Goal: Transaction & Acquisition: Purchase product/service

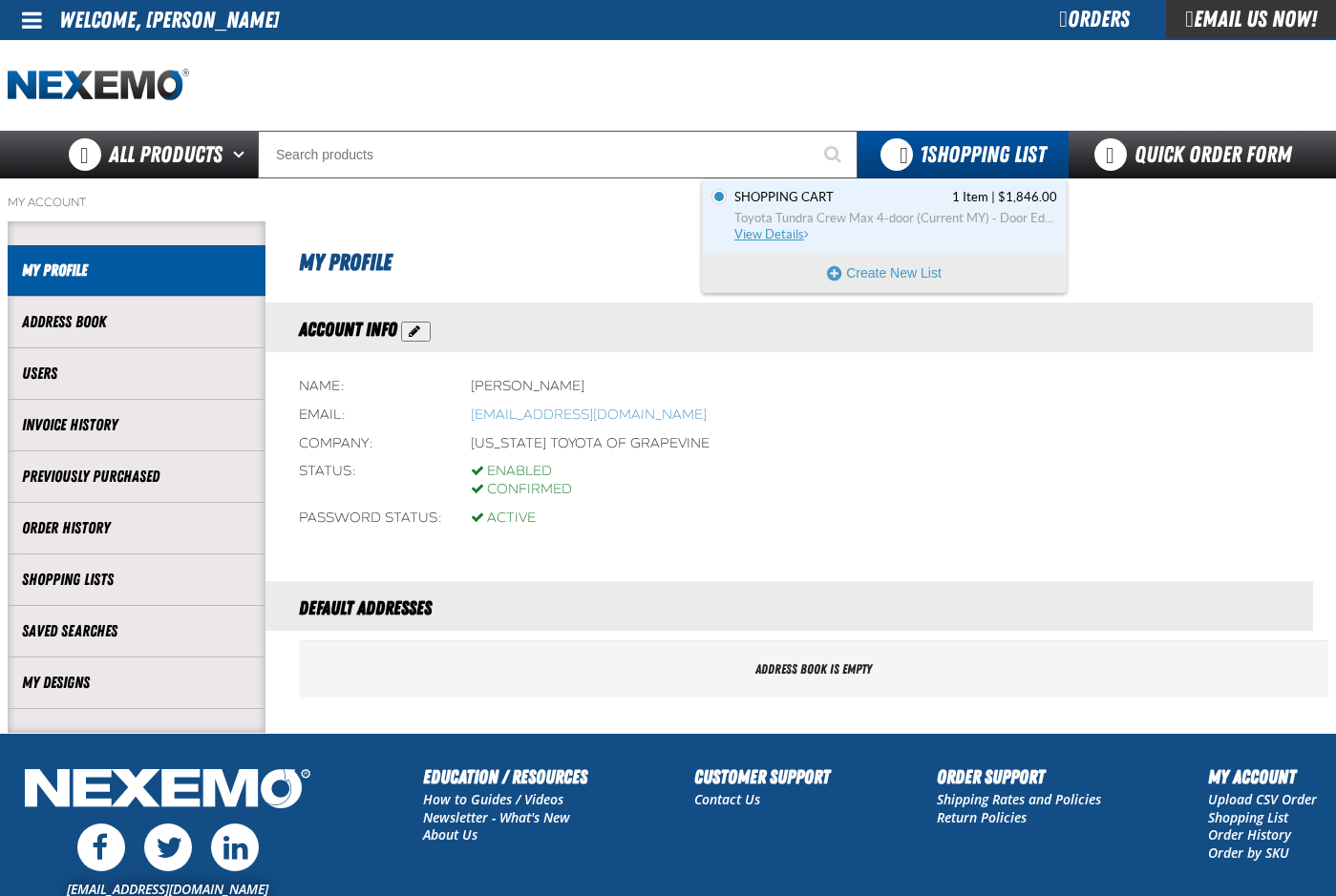
click at [806, 206] on span "Shopping Cart" at bounding box center [784, 197] width 99 height 17
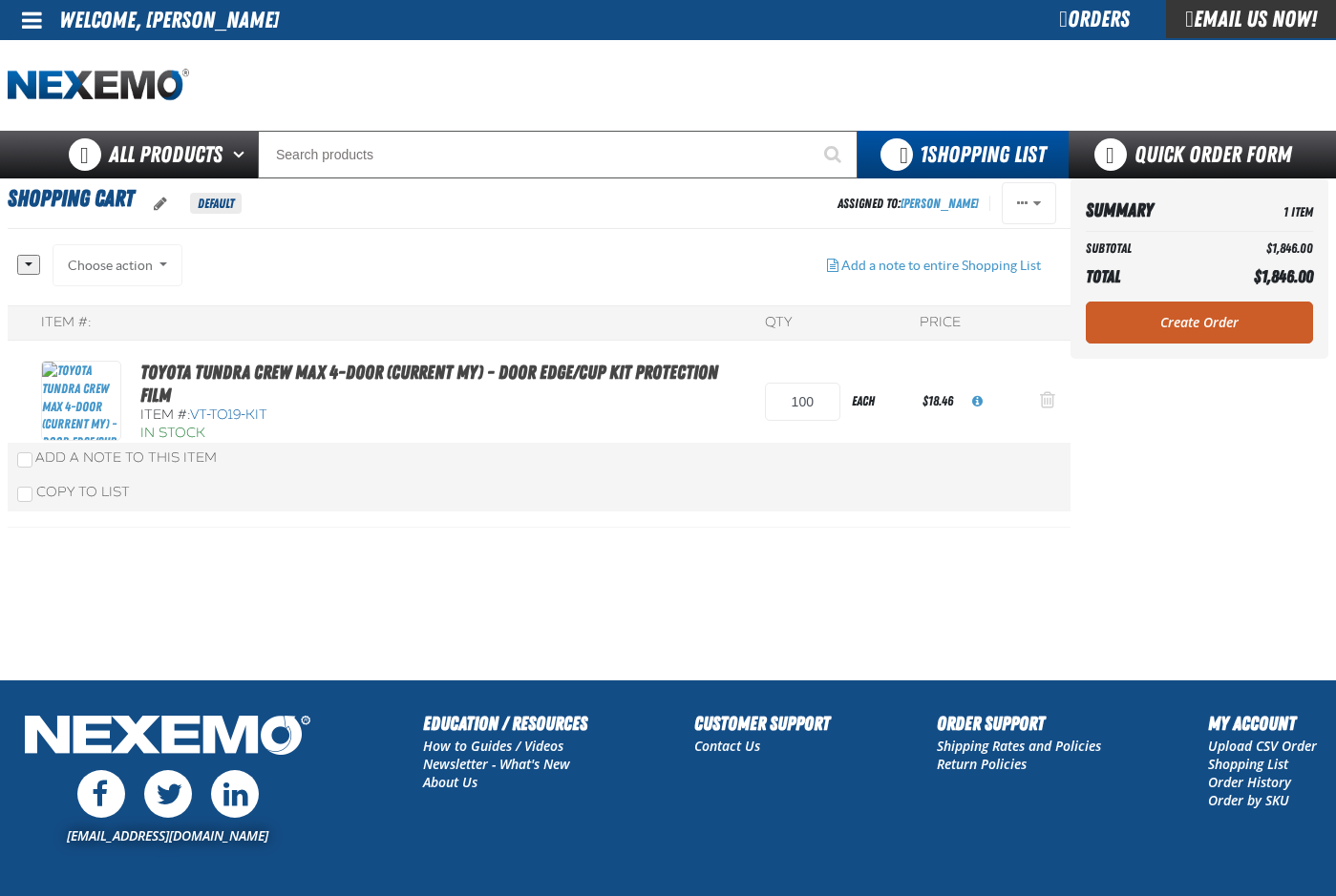
click at [1047, 398] on span "Action Remove Toyota Tundra Crew Max 4-door (Current MY) - Door Edge/Cup Kit Pr…" at bounding box center [1047, 399] width 15 height 19
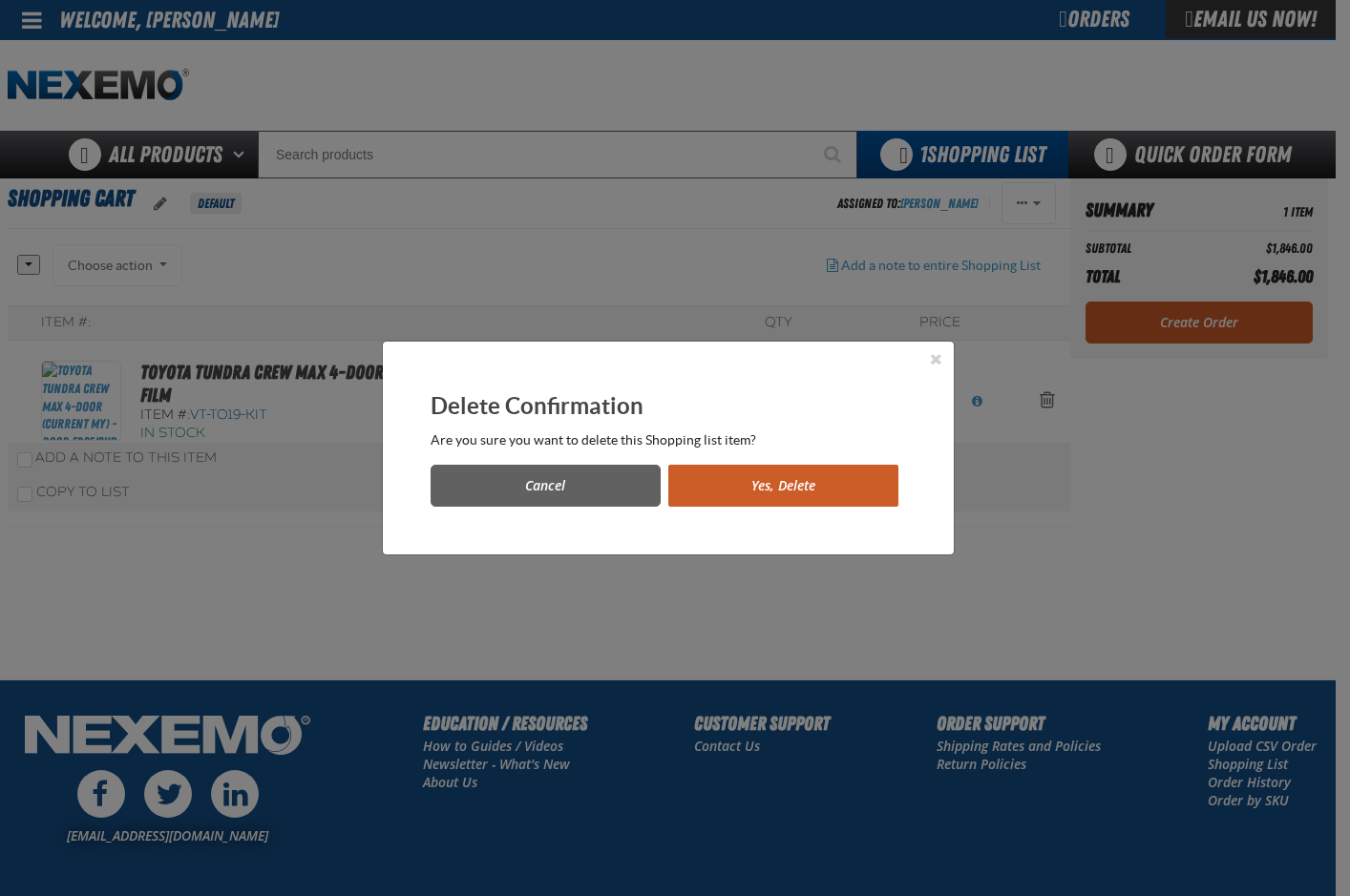
click at [711, 478] on button "Yes, Delete" at bounding box center [784, 486] width 230 height 42
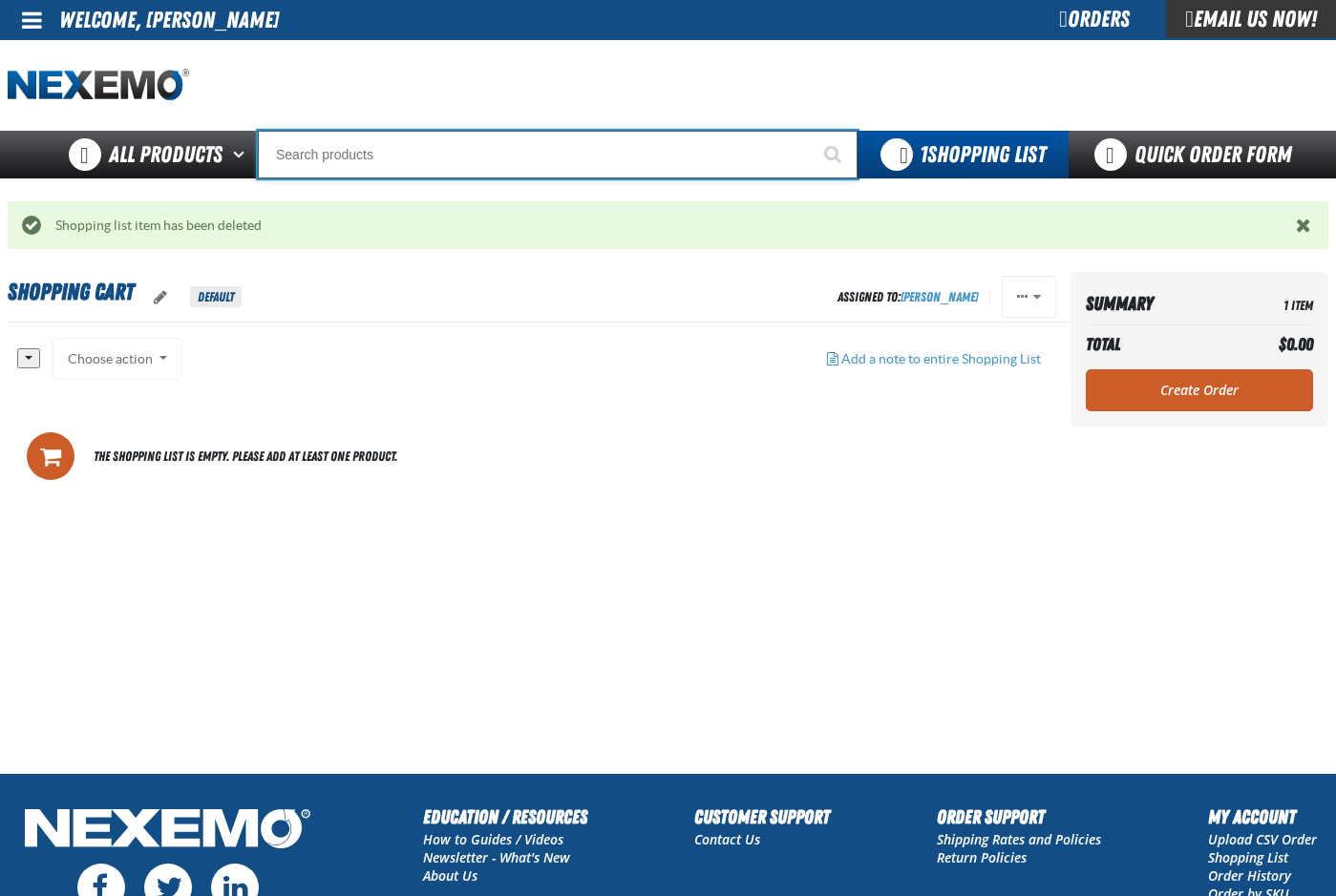
drag, startPoint x: 365, startPoint y: 160, endPoint x: 354, endPoint y: 162, distance: 11.2
click at [363, 160] on input "Search" at bounding box center [557, 155] width 600 height 48
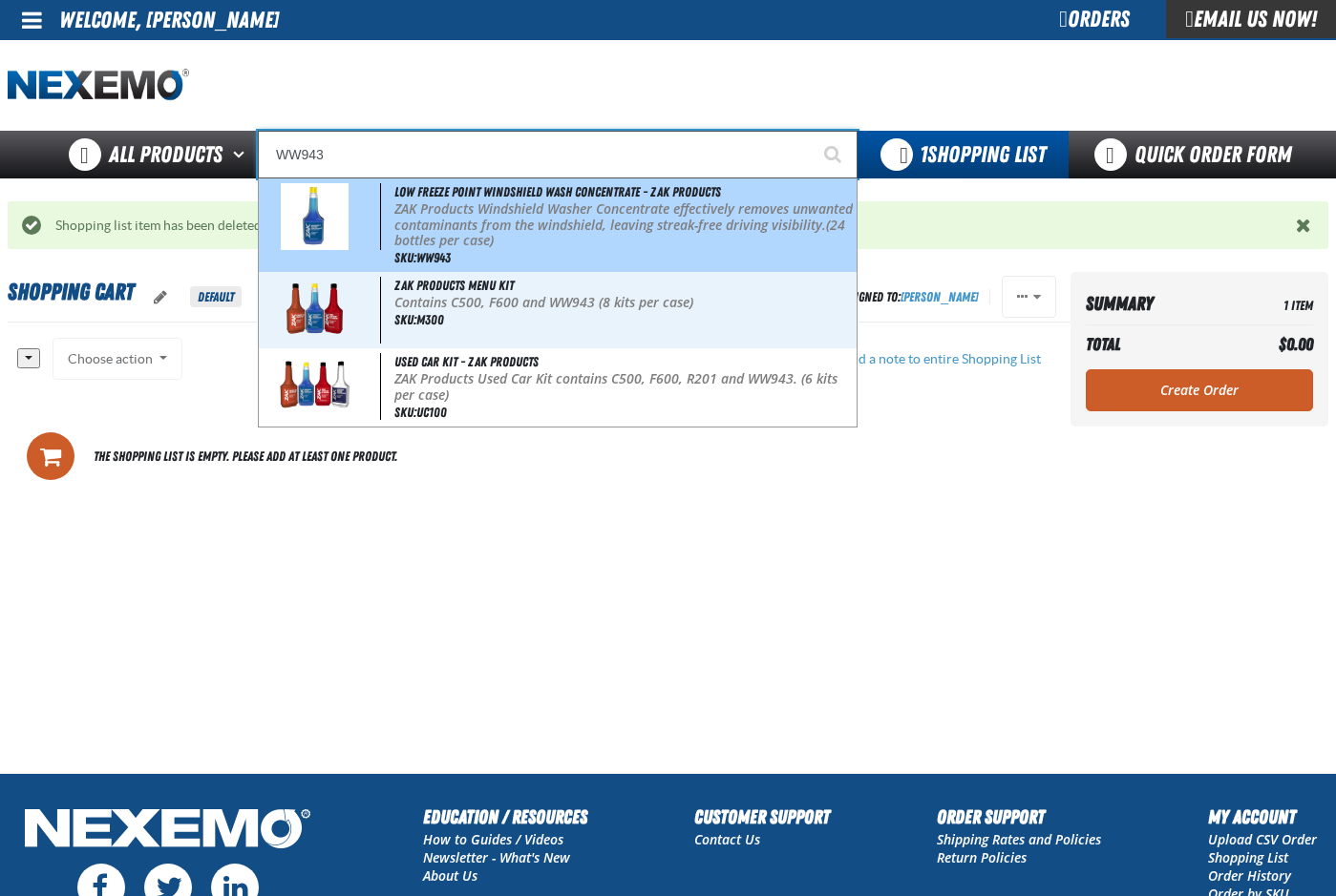
click at [454, 219] on p "ZAK Products Windshield Washer Concentrate effectively removes unwanted contami…" at bounding box center [623, 225] width 458 height 48
type input "Low Freeze Point Windshield Wash Concentrate - ZAK Products"
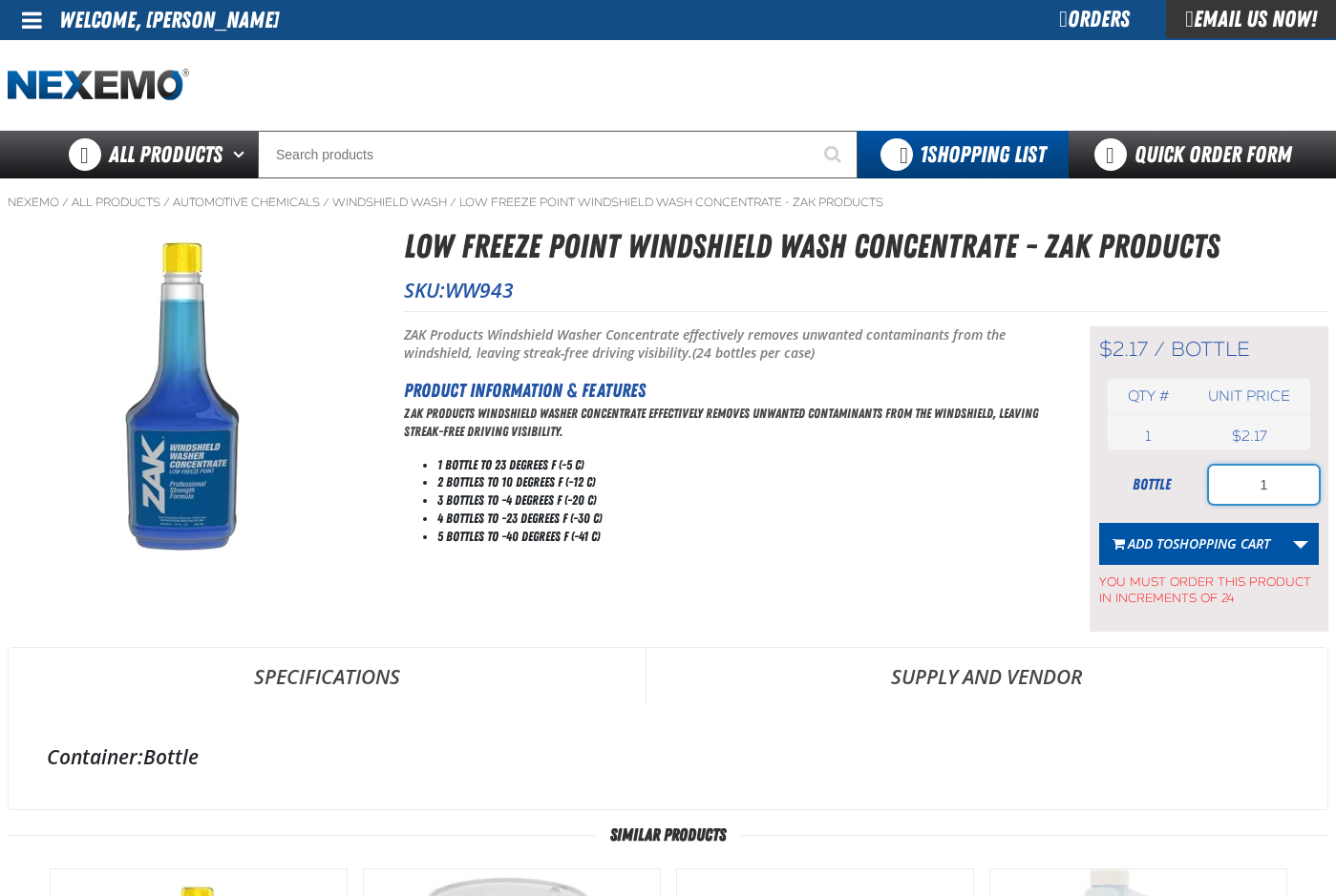
click at [1277, 483] on input "1" at bounding box center [1263, 485] width 110 height 38
type input "72"
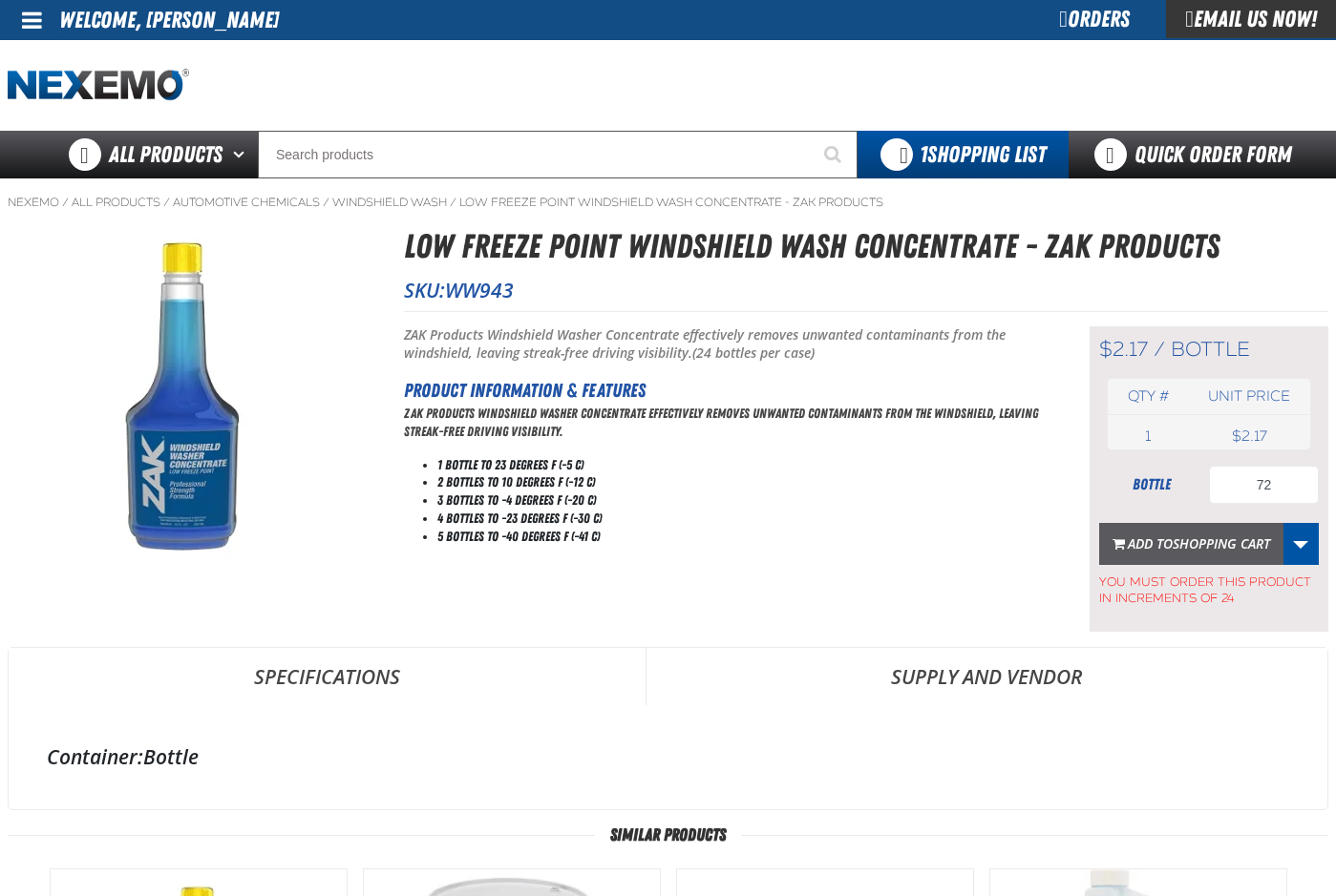
click at [1172, 551] on span "Shopping Cart" at bounding box center [1221, 543] width 97 height 18
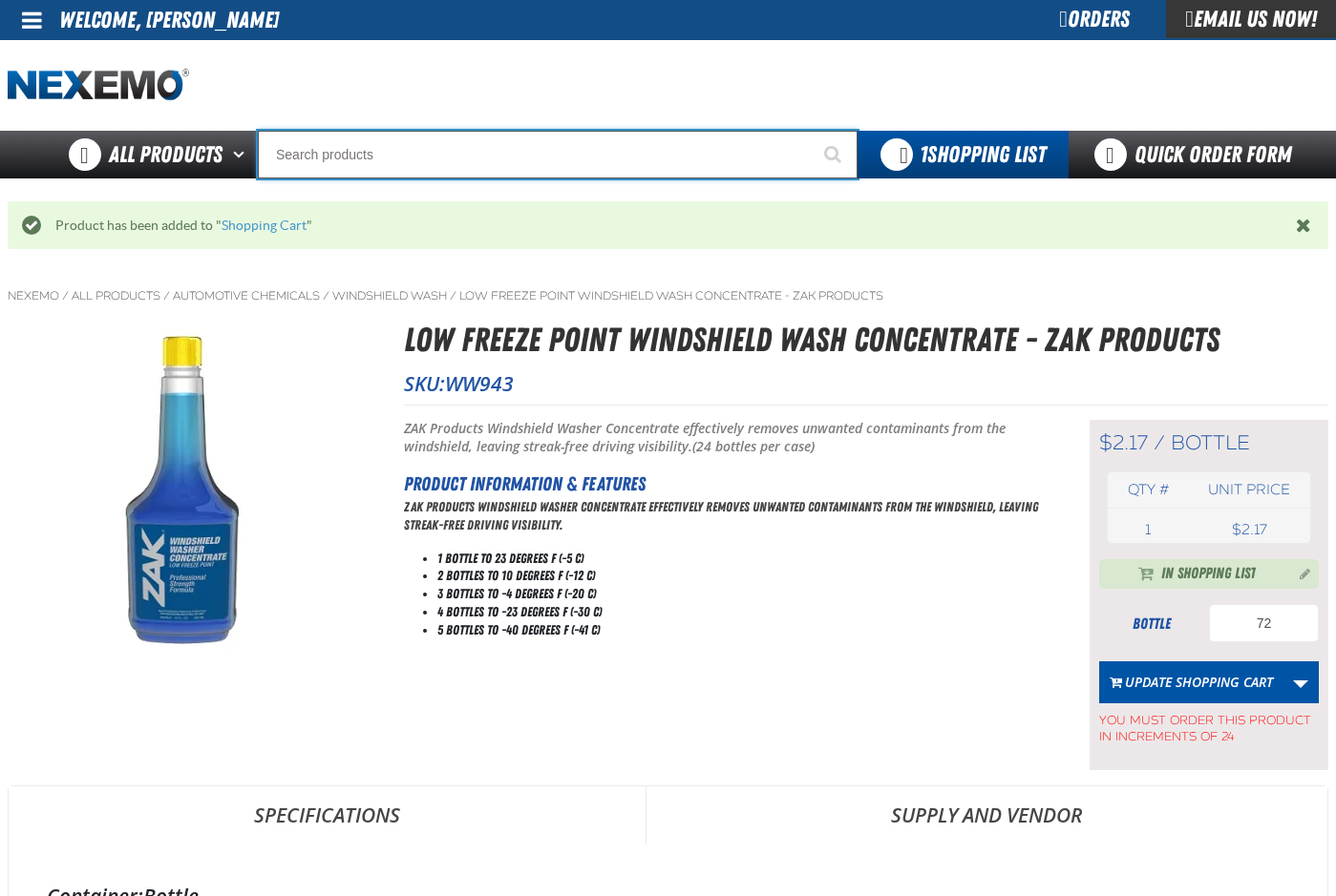
click at [335, 153] on input "Search" at bounding box center [557, 155] width 600 height 48
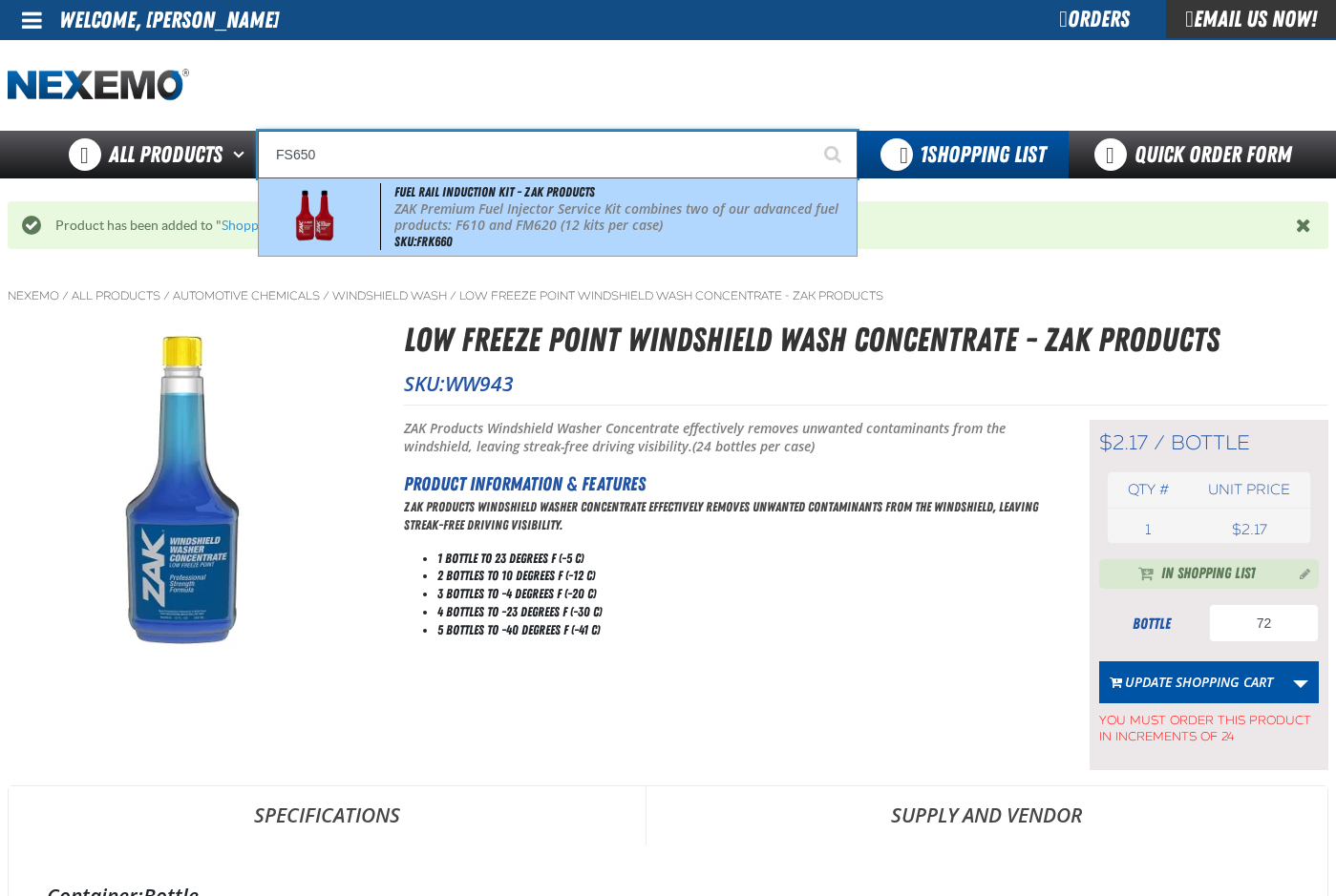
click at [480, 209] on p "ZAK Premium Fuel Injector Service Kit combines two of our advanced fuel product…" at bounding box center [623, 218] width 458 height 33
type input "Fuel Rail Induction Kit - ZAK Products"
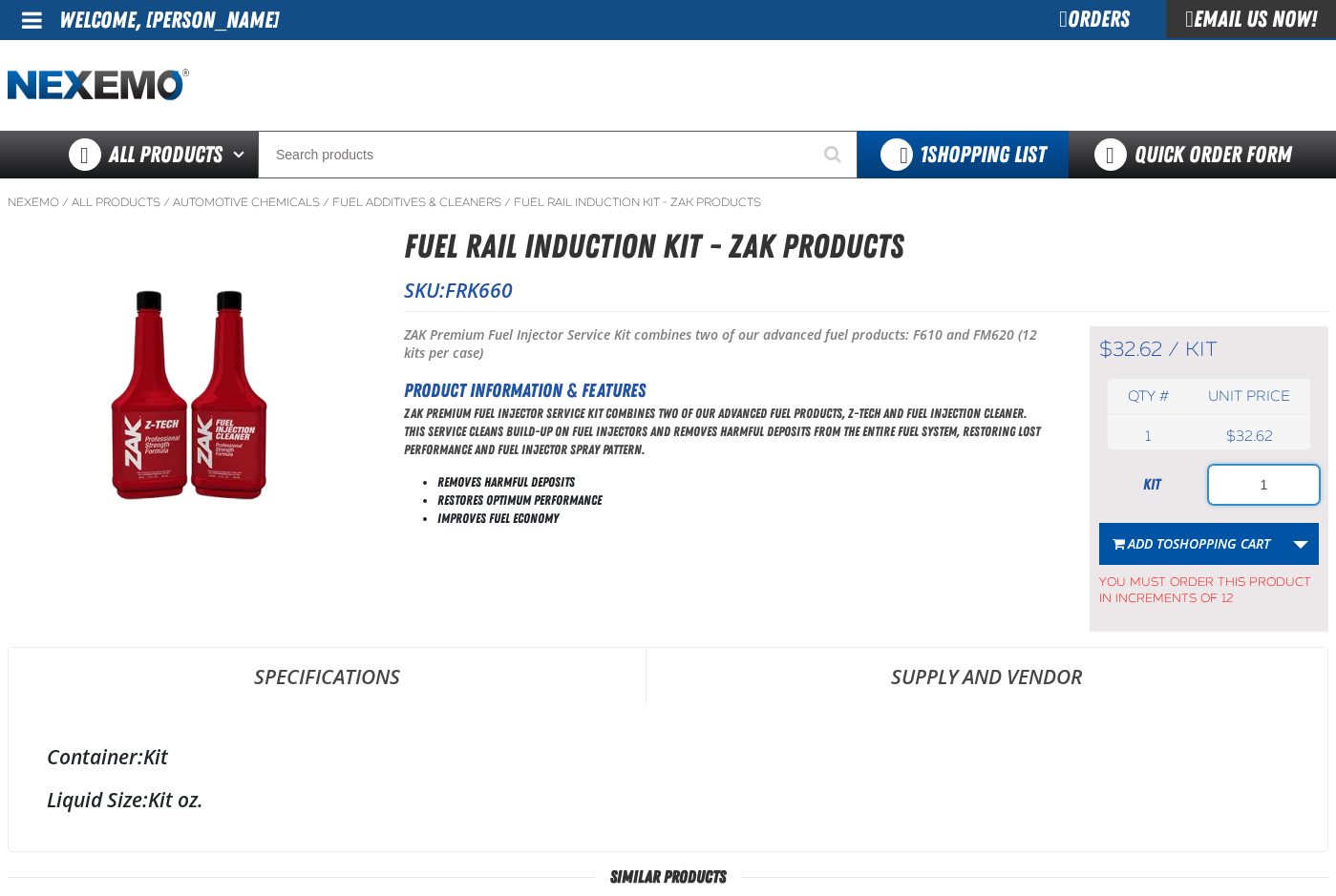
click at [1271, 481] on input "1" at bounding box center [1263, 485] width 110 height 38
type input "48"
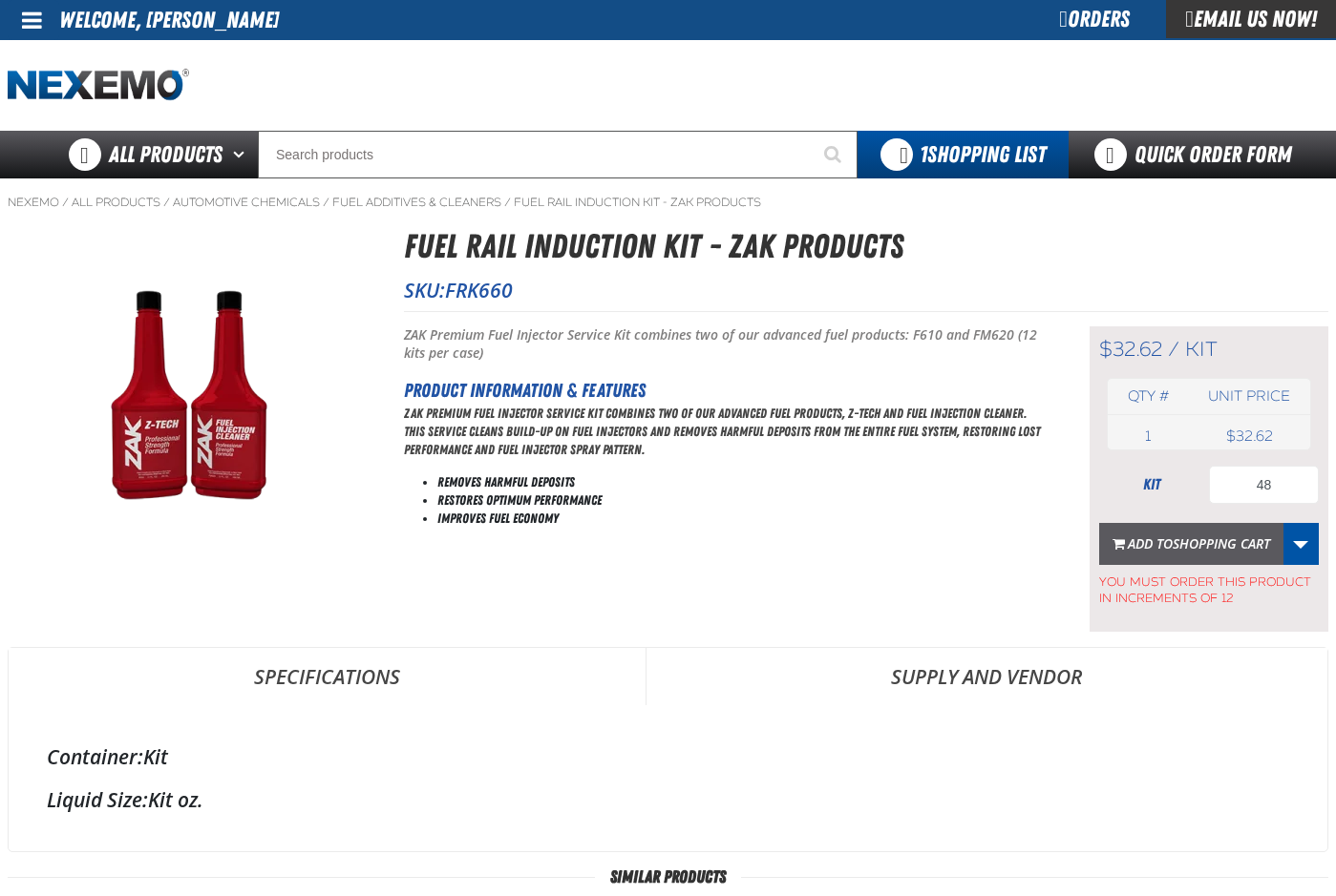
click at [1160, 544] on span "Add to Shopping Cart" at bounding box center [1198, 543] width 142 height 18
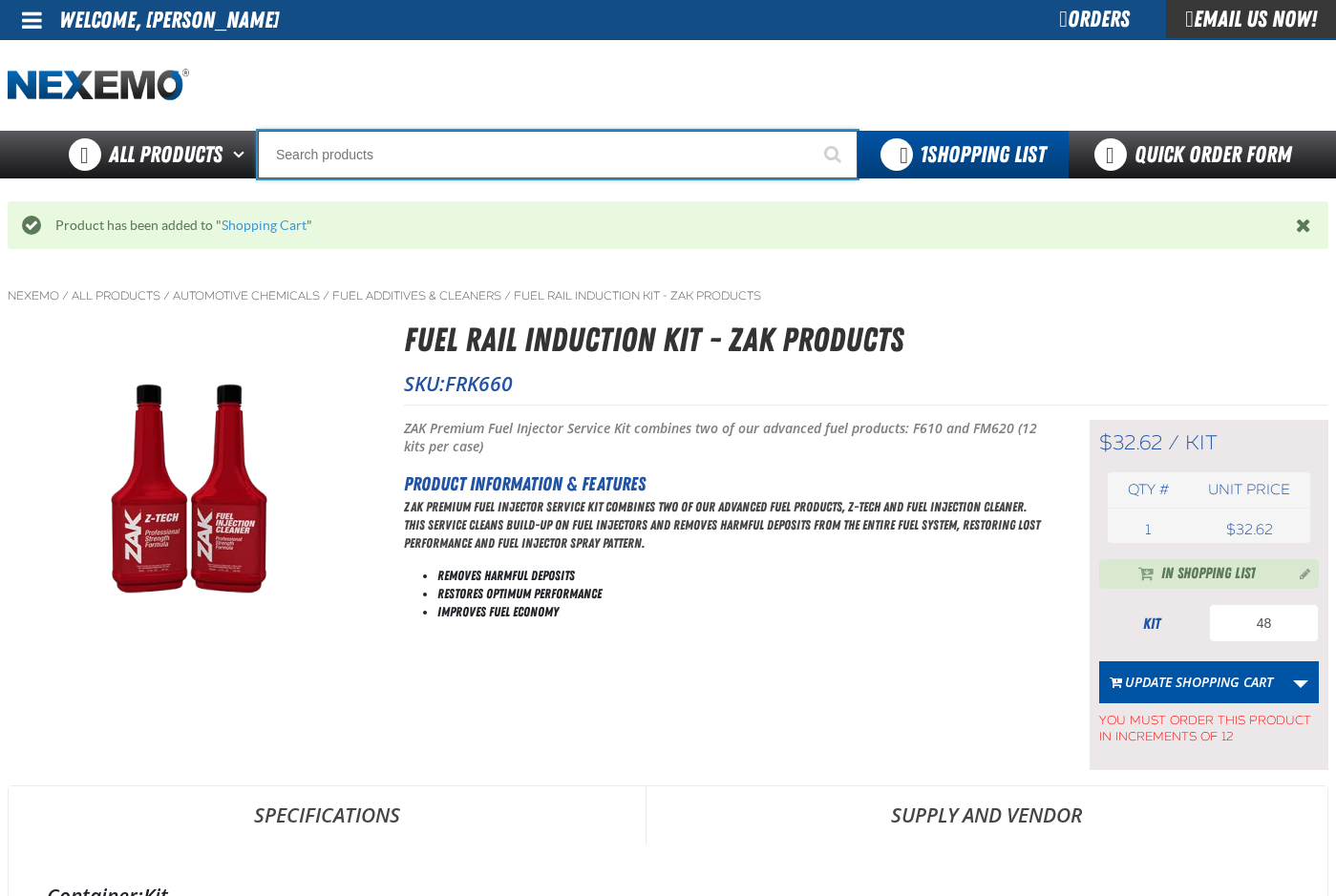
click at [326, 161] on input "Search" at bounding box center [557, 155] width 600 height 48
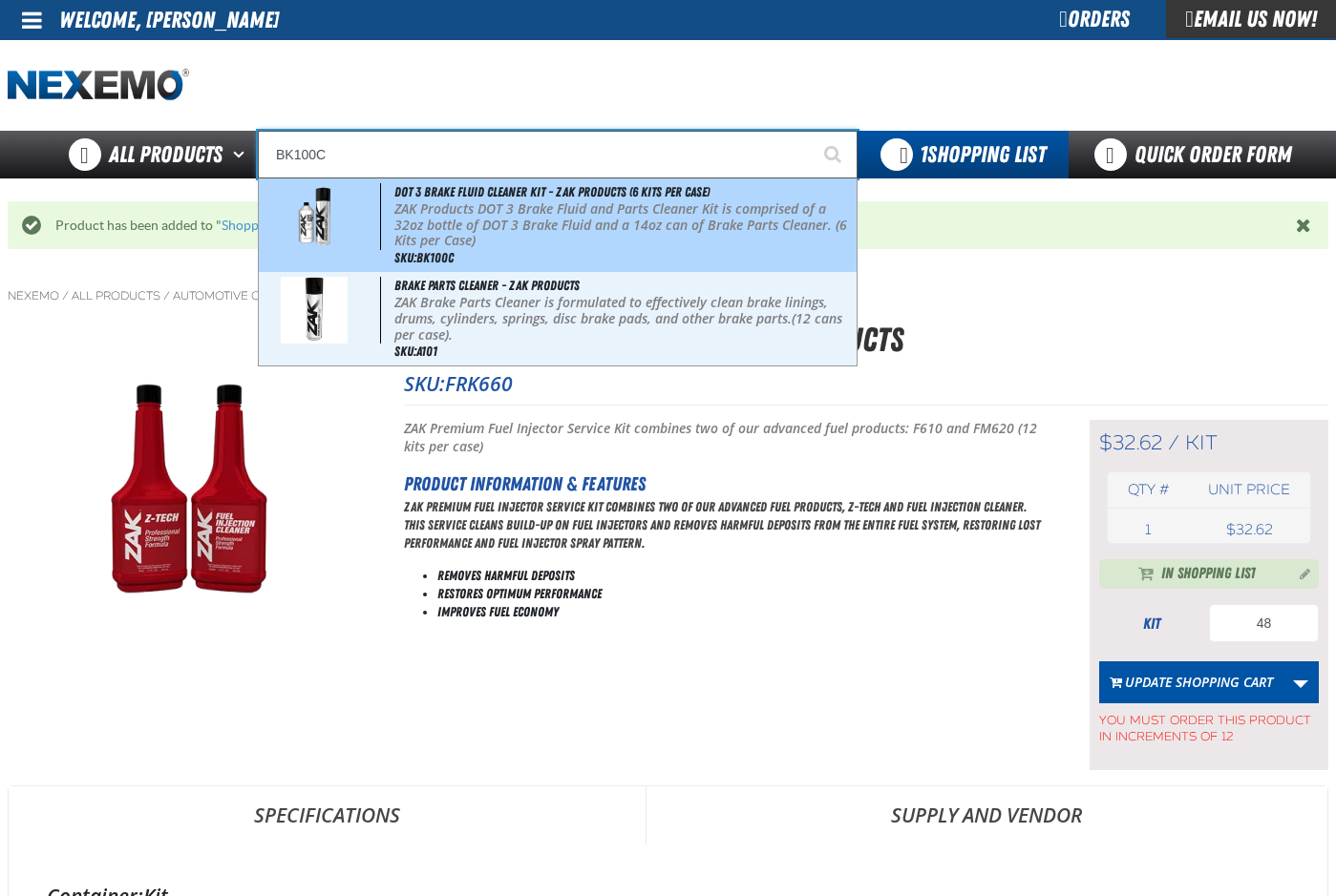
click at [459, 212] on p "ZAK Products DOT 3 Brake Fluid and Parts Cleaner Kit is comprised of a 32oz bot…" at bounding box center [623, 225] width 458 height 48
type input "DOT 3 Brake Fluid Cleaner Kit - ZAK Products (6 Kits per Case)"
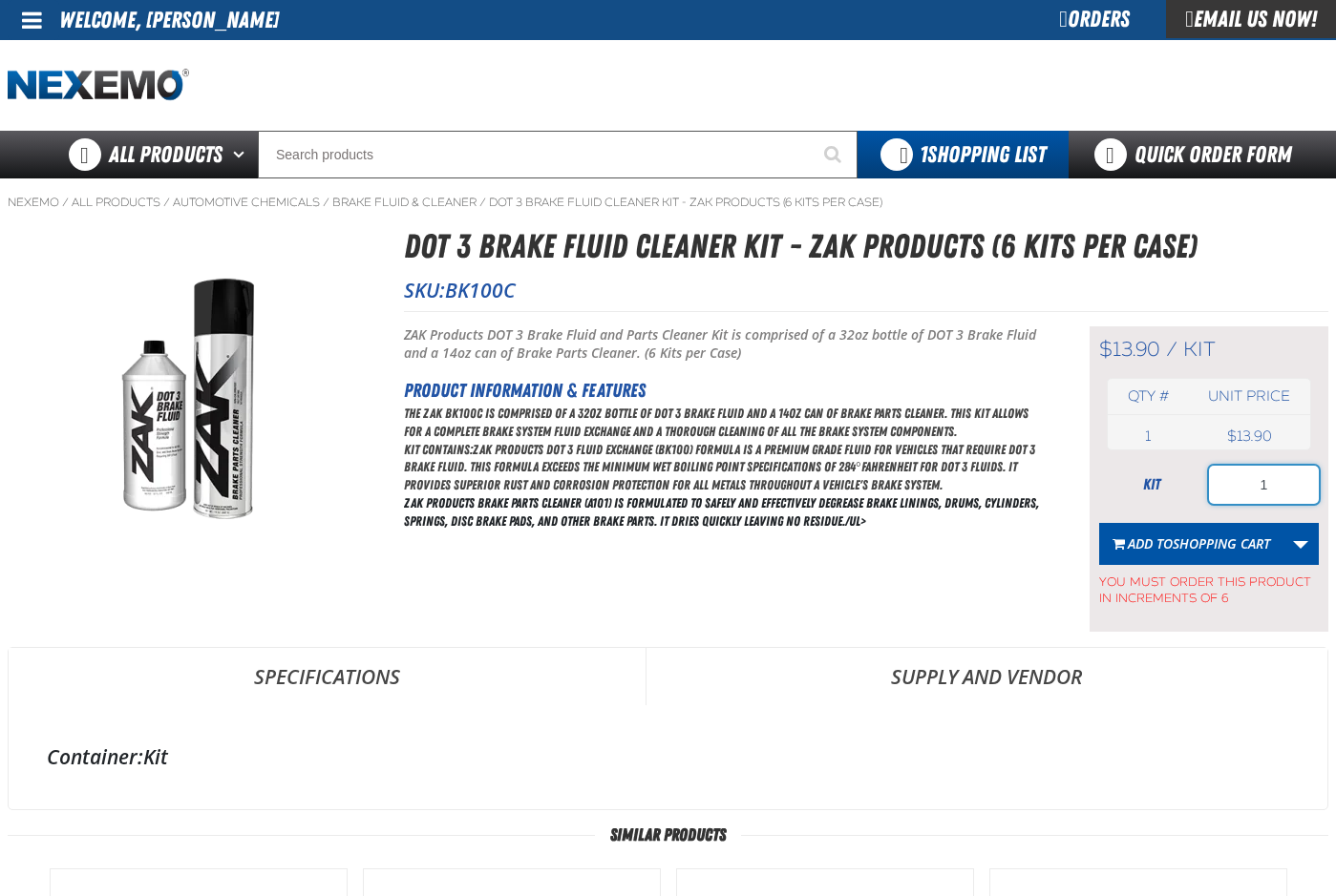
click at [1276, 484] on input "1" at bounding box center [1263, 485] width 110 height 38
type input "24"
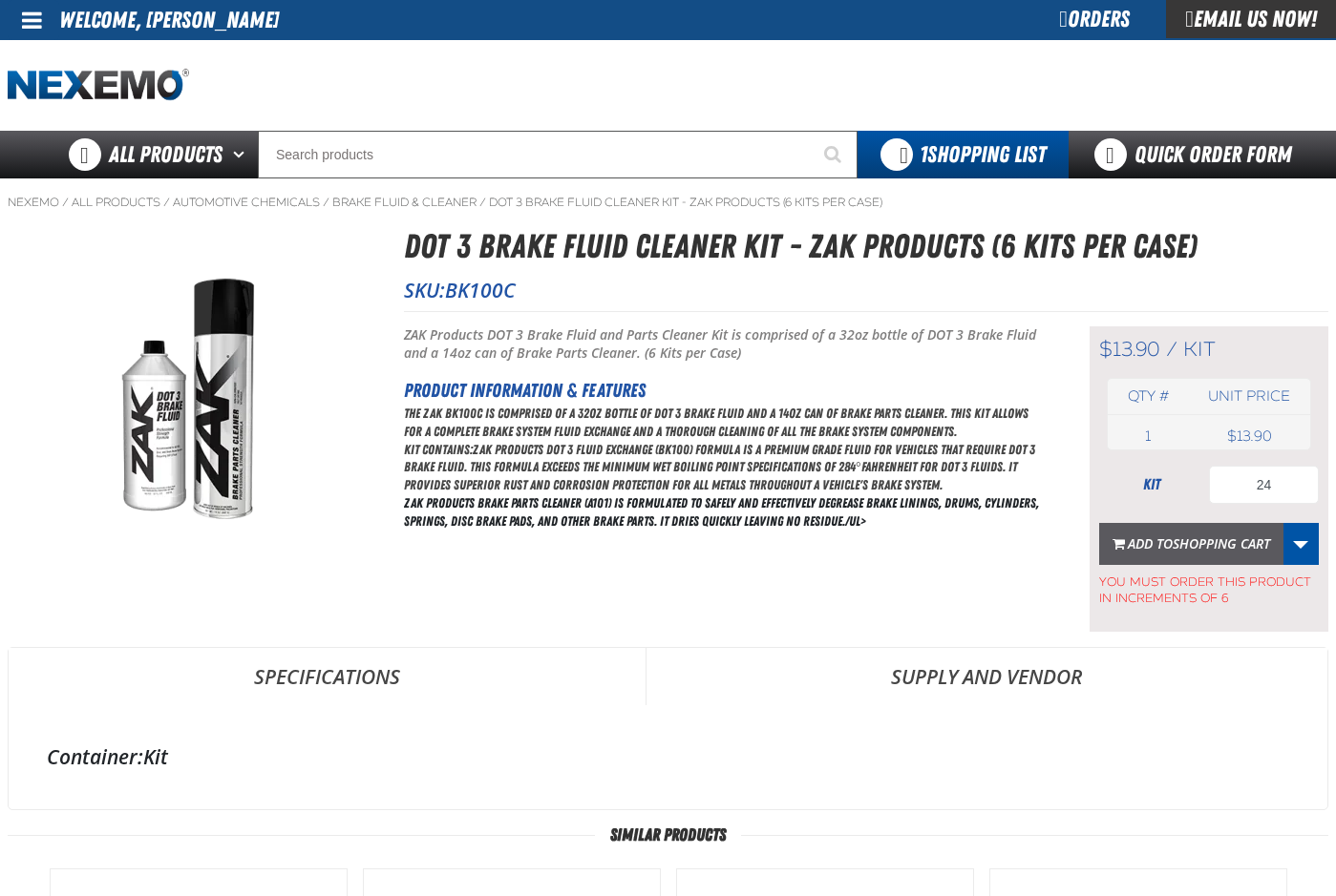
click at [1158, 538] on span "Add to Shopping Cart" at bounding box center [1198, 543] width 142 height 18
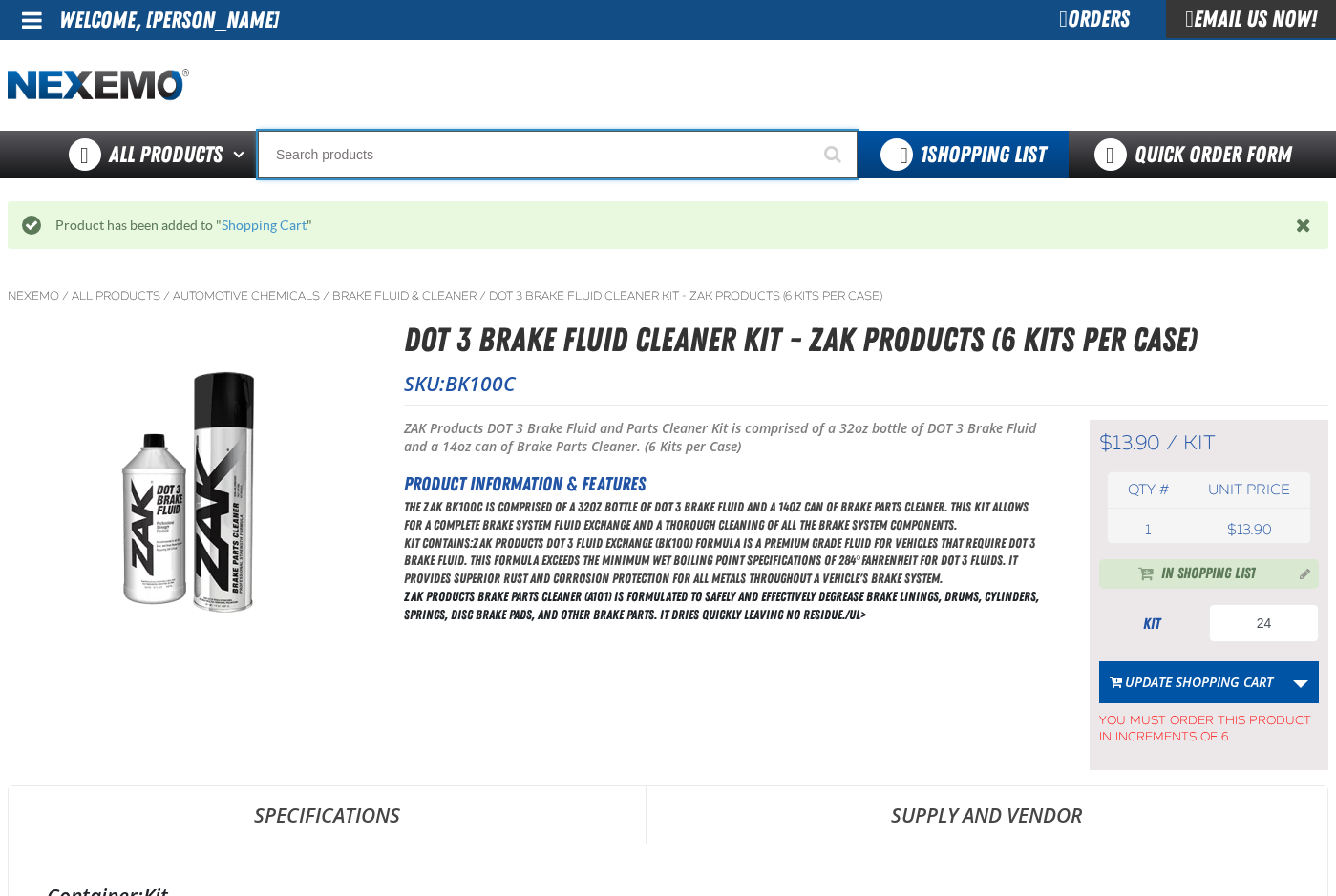
click at [597, 136] on input "Search" at bounding box center [557, 155] width 600 height 48
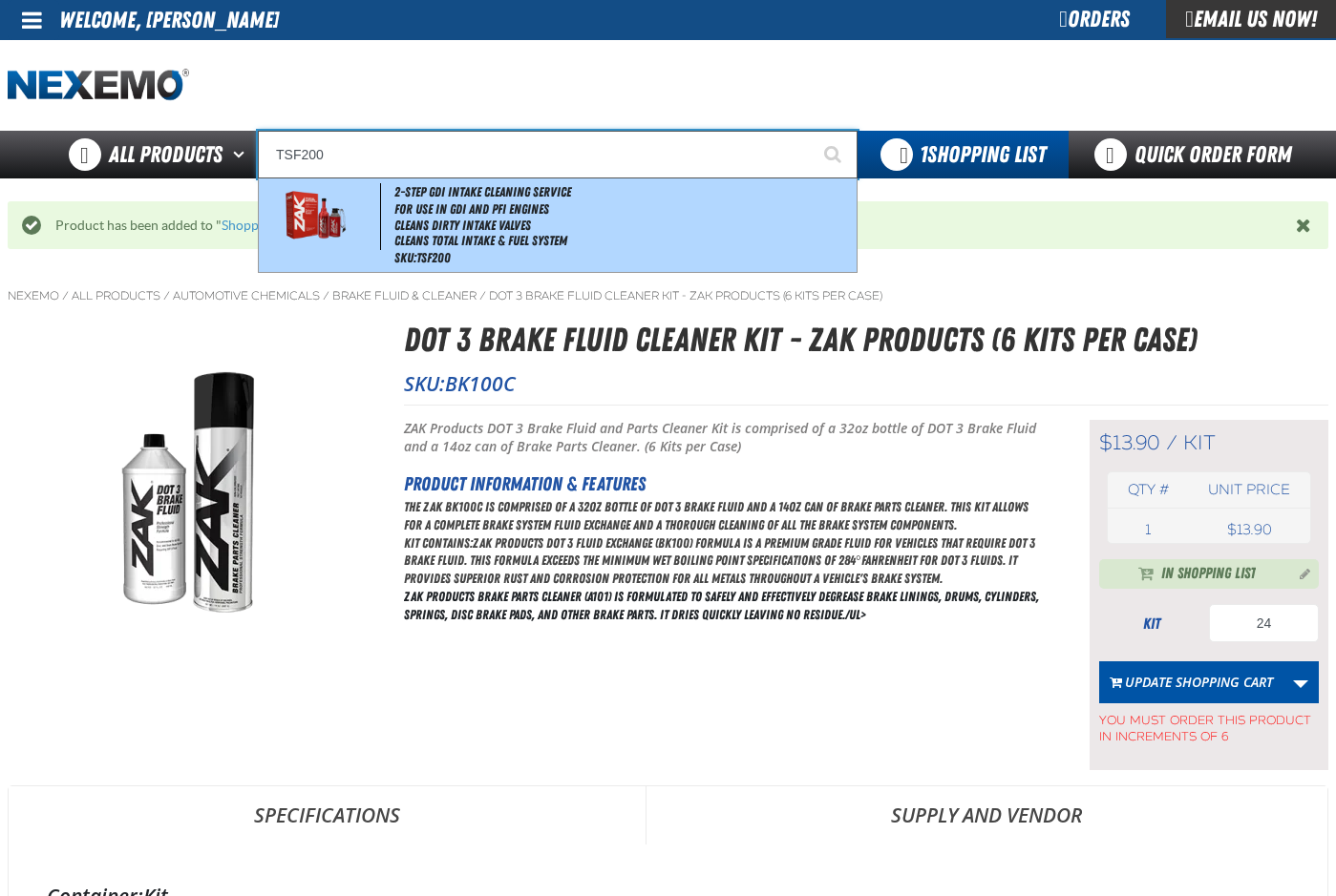
click at [608, 210] on li "For Use in GDI and PFI Engines" at bounding box center [623, 210] width 458 height 16
type input "2-Step GDI Intake Cleaning Service"
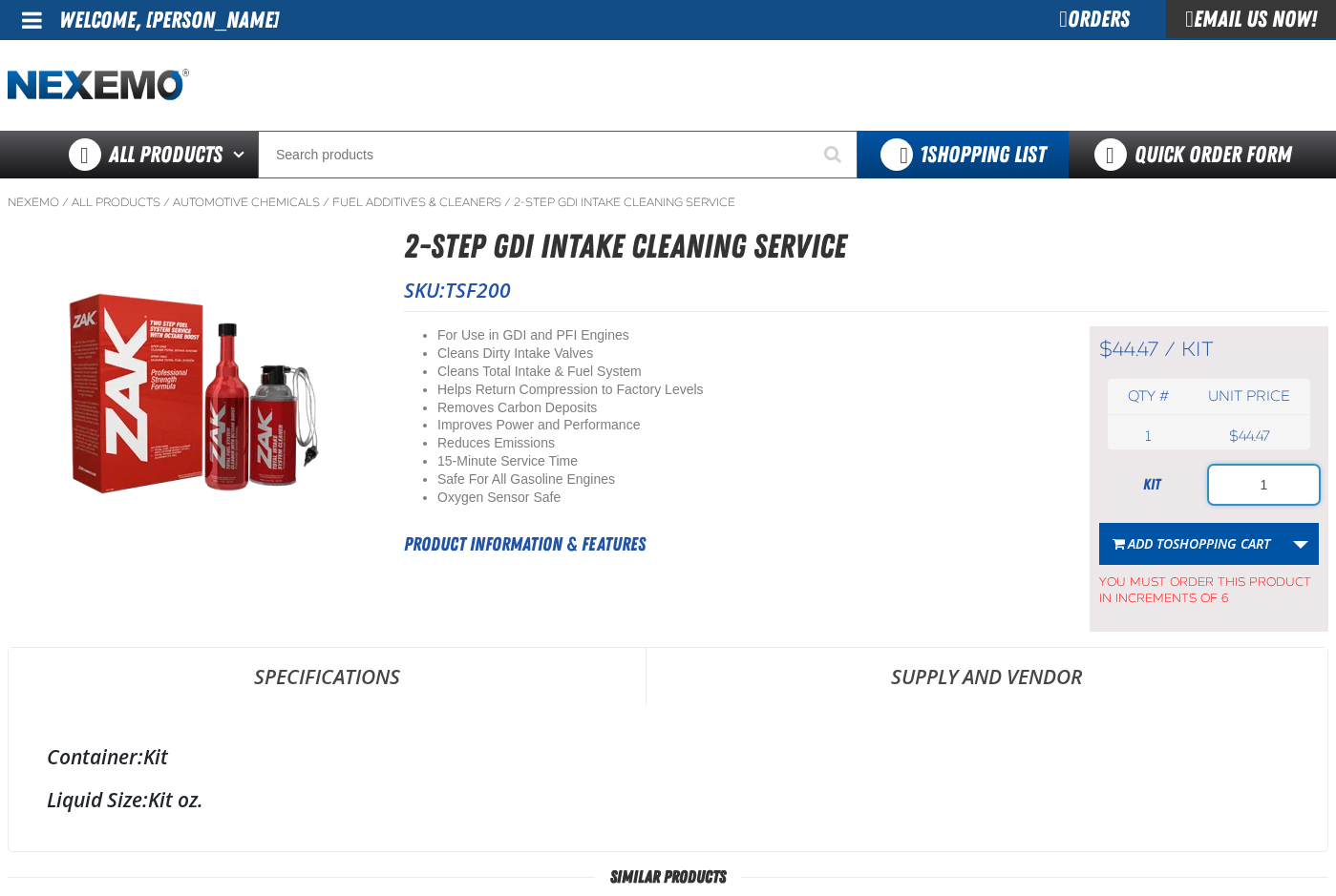
click at [1274, 491] on input "1" at bounding box center [1263, 485] width 110 height 38
type input "18"
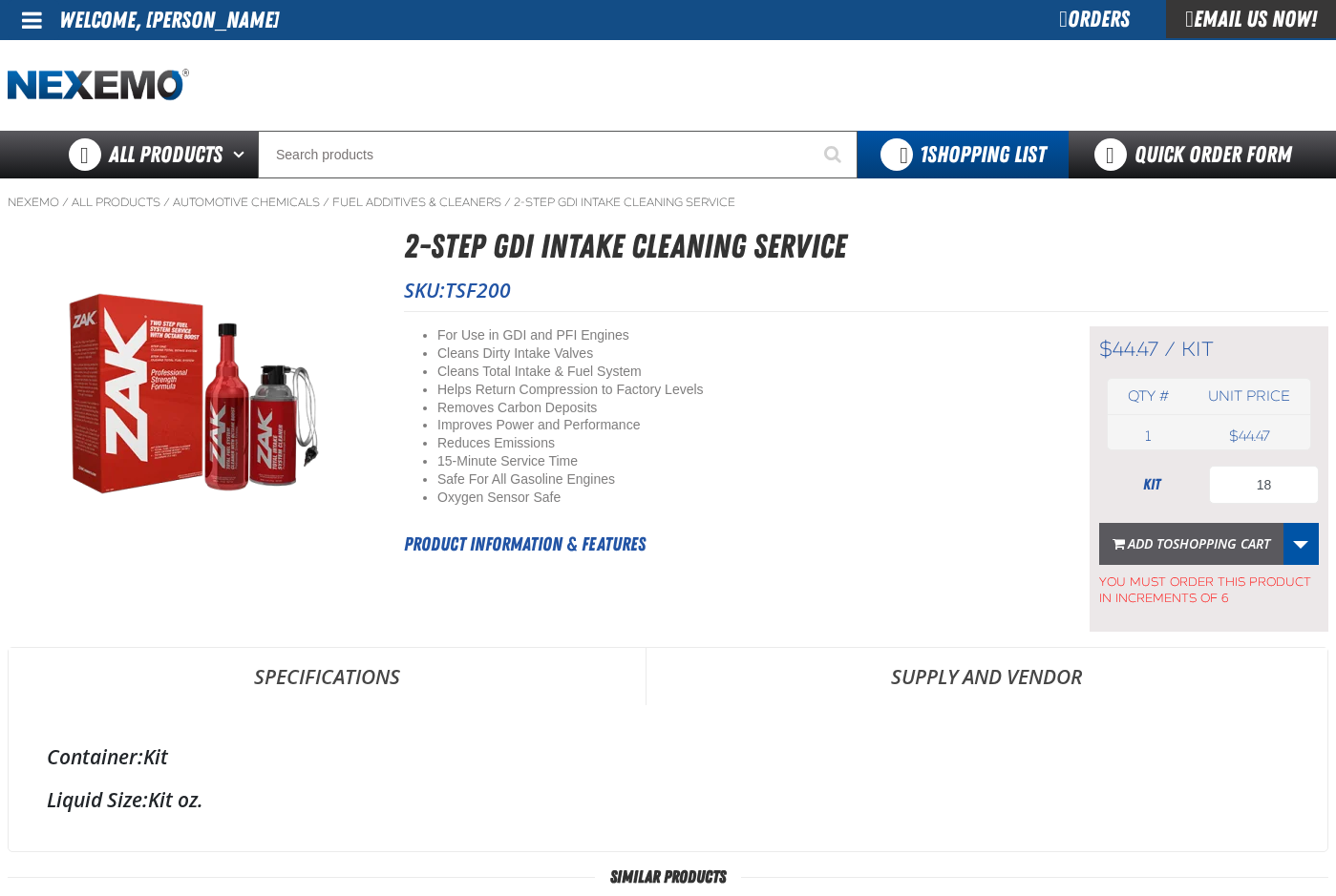
click at [1174, 538] on span "Shopping Cart" at bounding box center [1221, 543] width 97 height 18
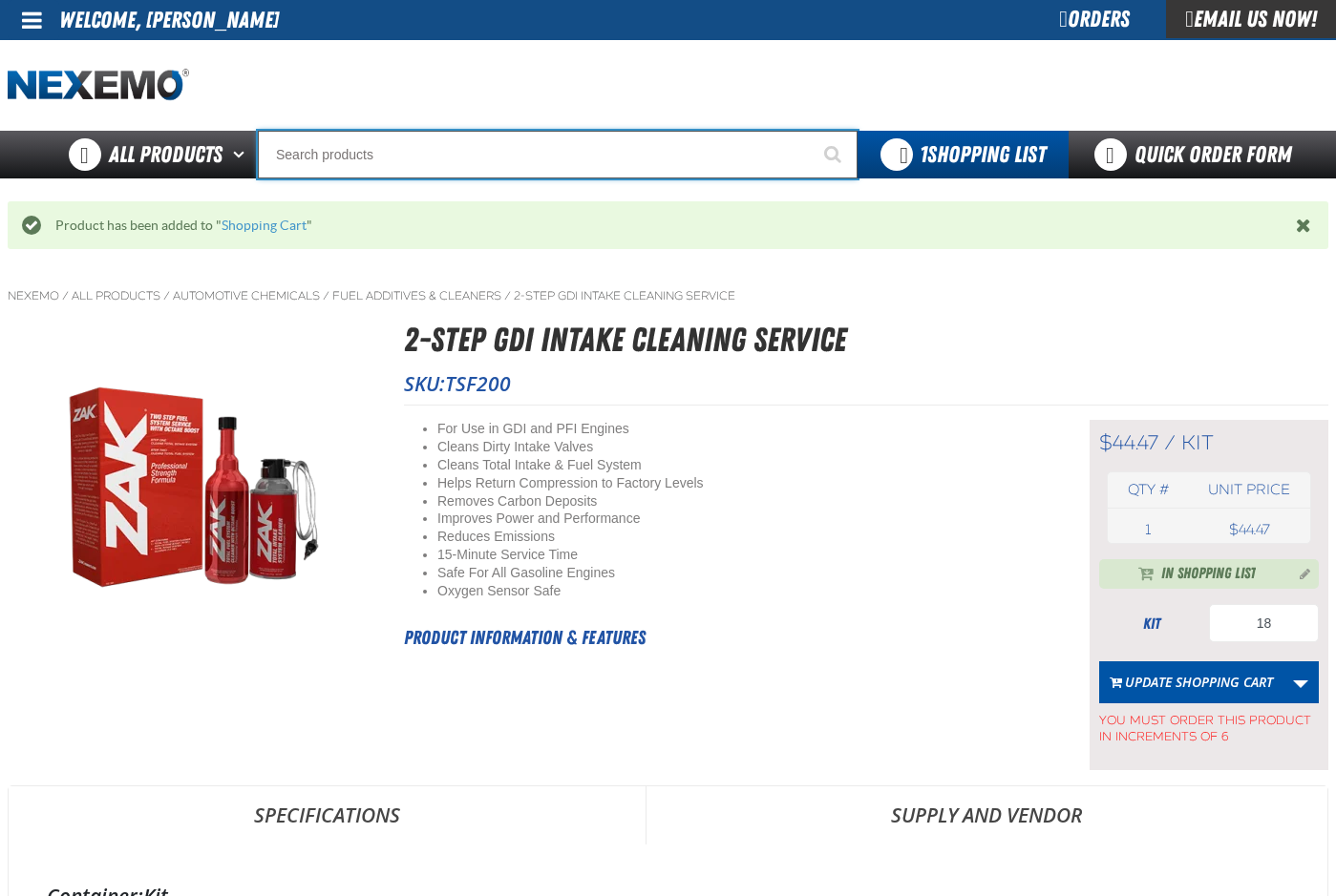
click at [524, 158] on input "Search" at bounding box center [557, 155] width 600 height 48
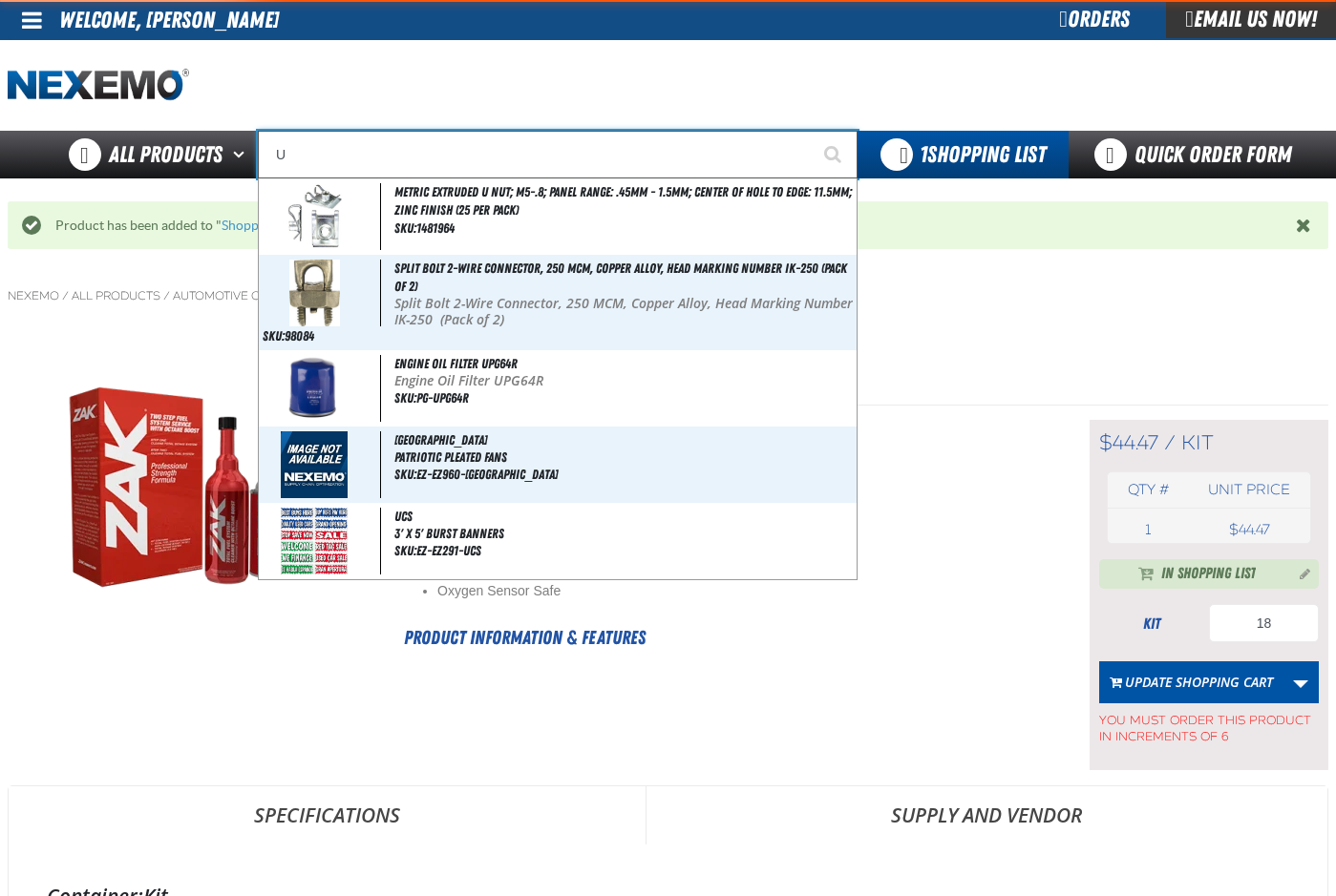
type input "UC"
type input "UC RED"
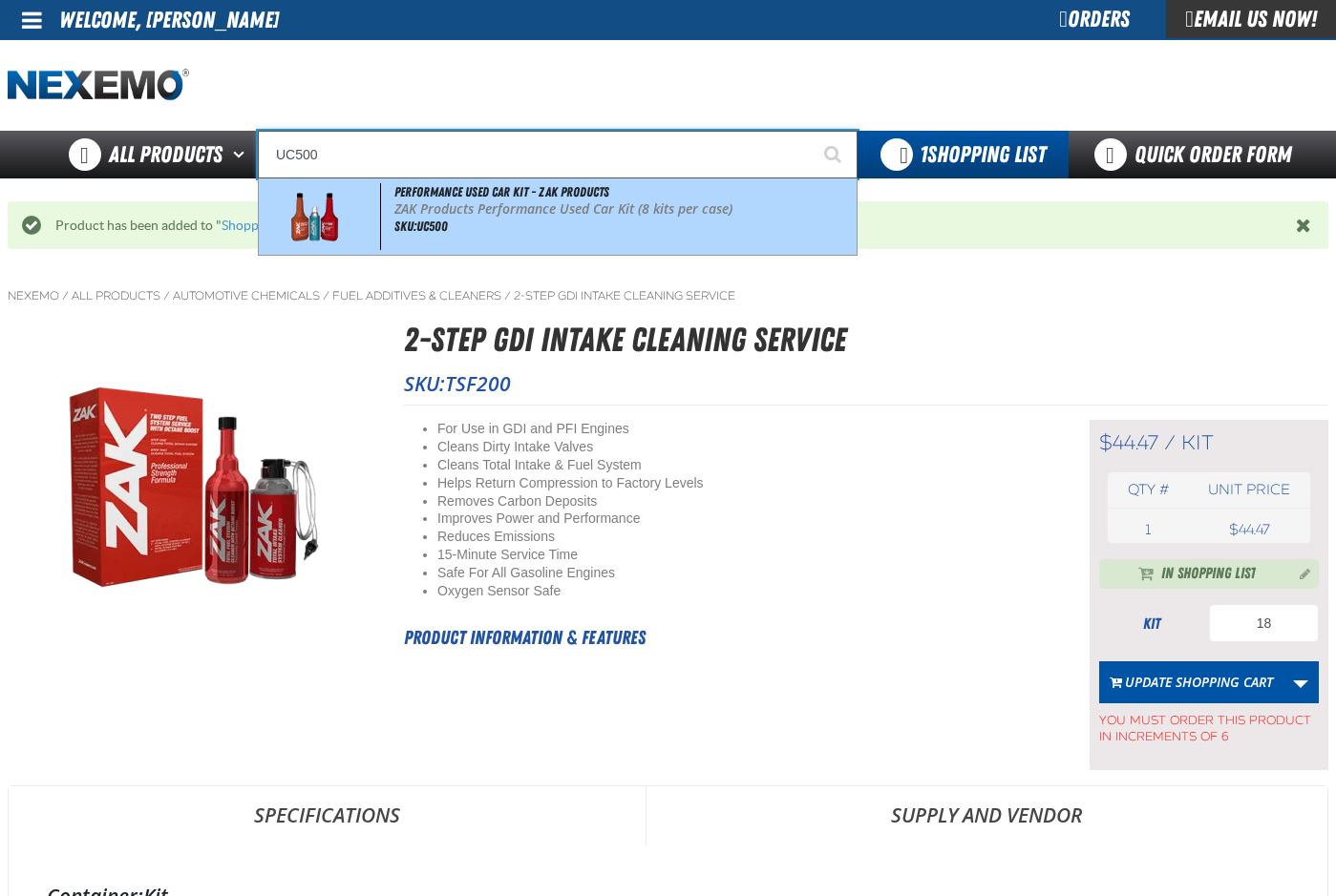
click at [523, 226] on div "Performance Used Car Kit - ZAK Products ZAK Products Performance Used Car Kit (…" at bounding box center [557, 217] width 598 height 76
type input "Performance Used Car Kit - ZAK Products"
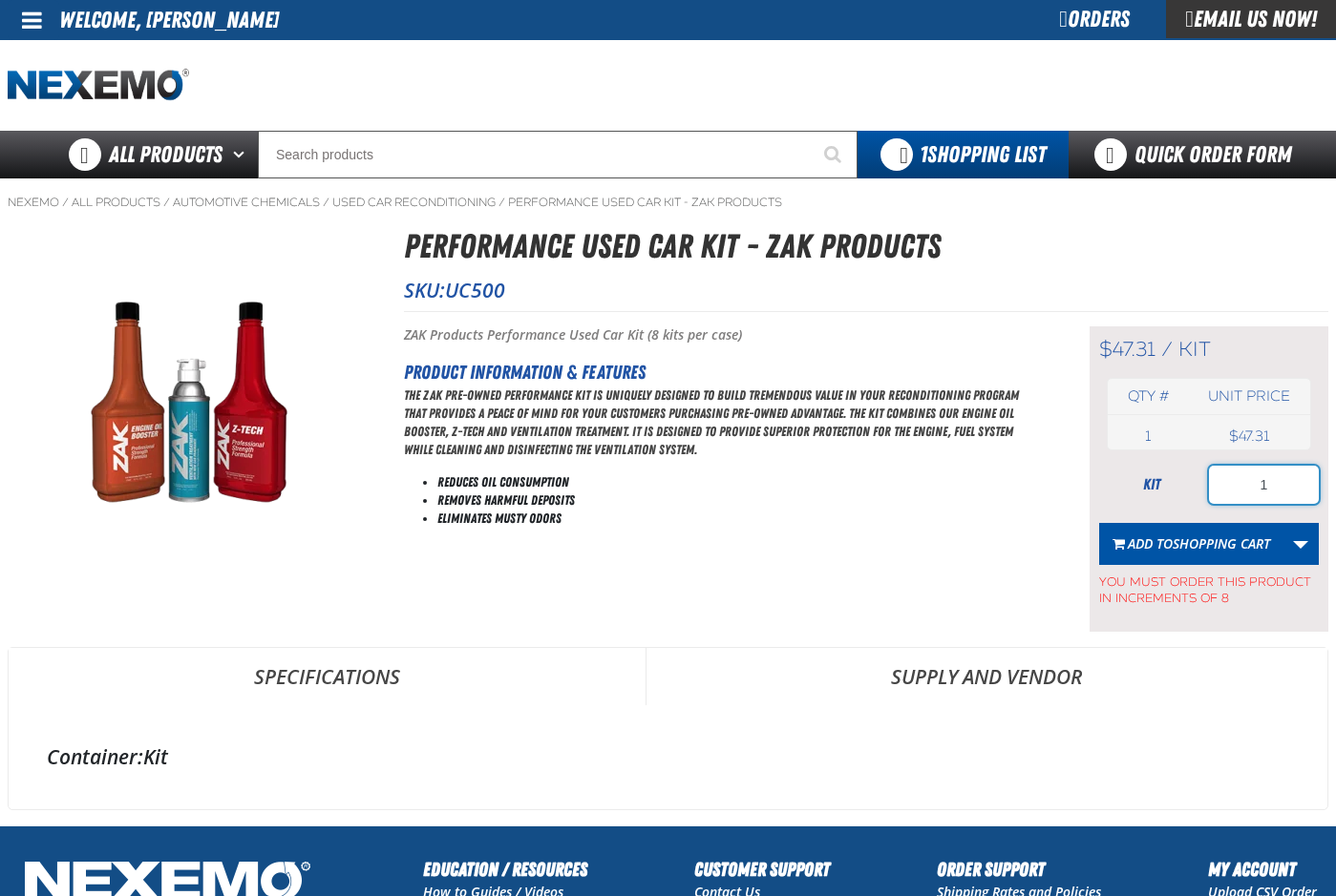
click at [1275, 497] on input "1" at bounding box center [1263, 485] width 110 height 38
type input "80"
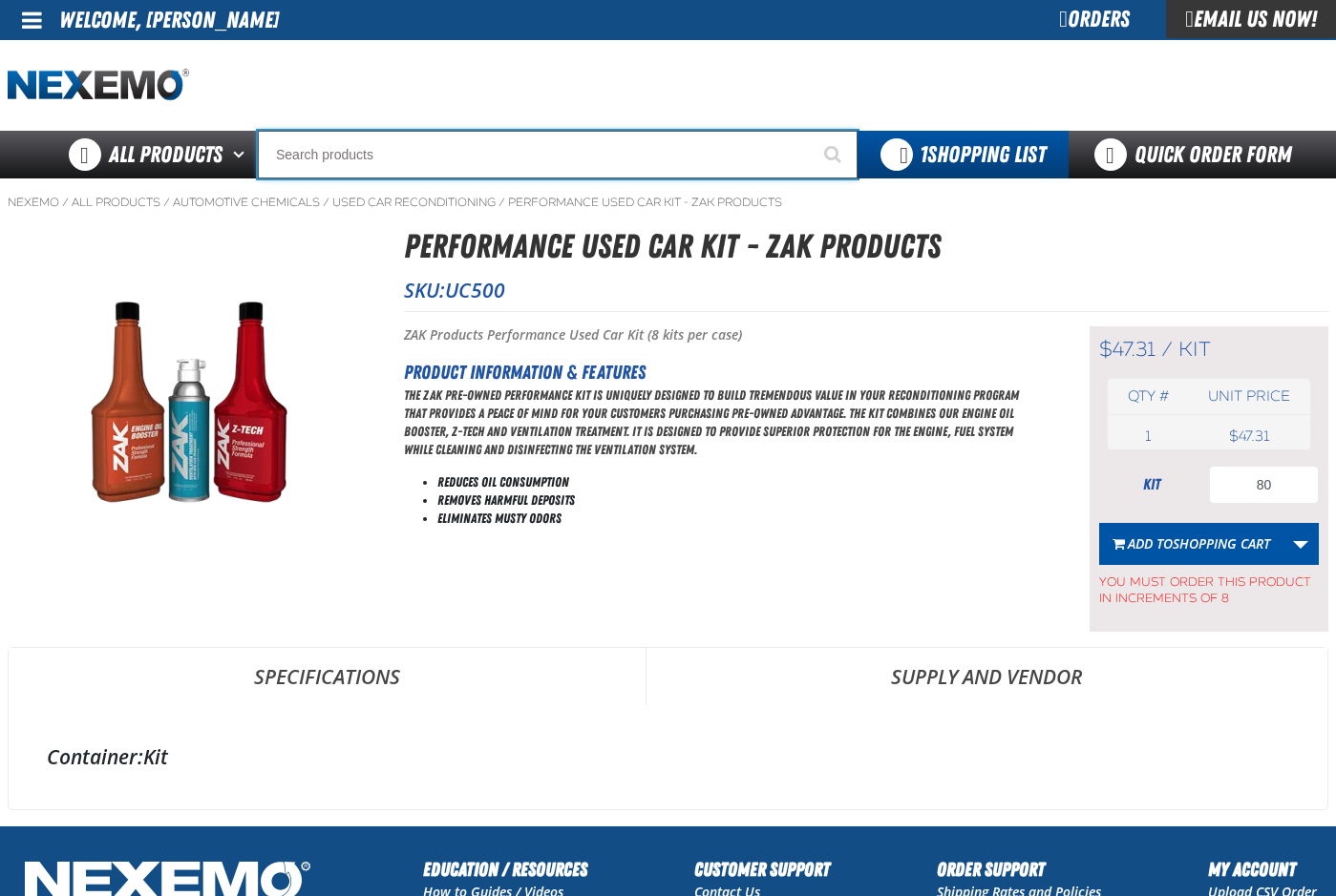
click at [343, 153] on input "Search" at bounding box center [557, 155] width 600 height 48
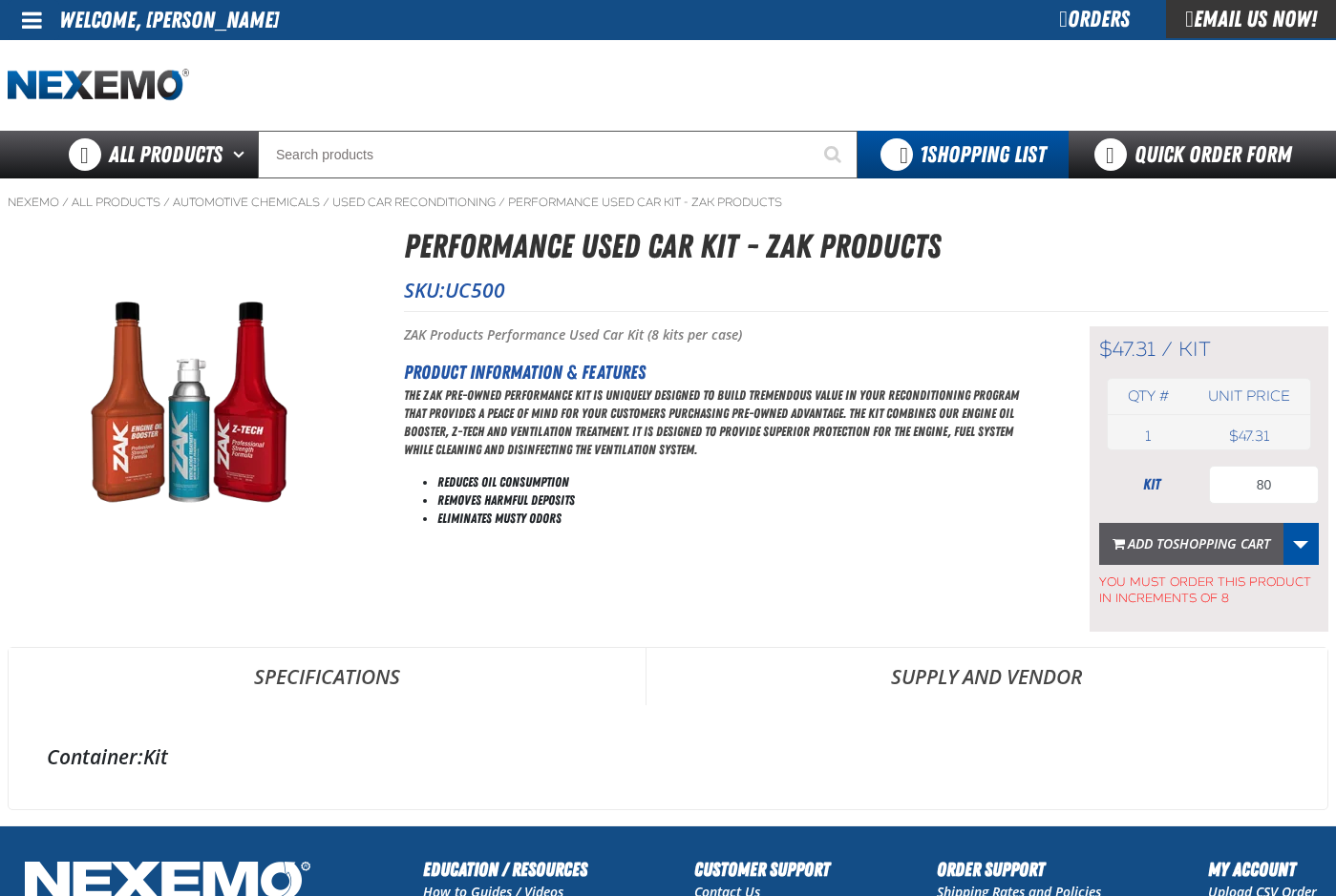
click at [1210, 542] on span "Shopping Cart" at bounding box center [1221, 543] width 97 height 18
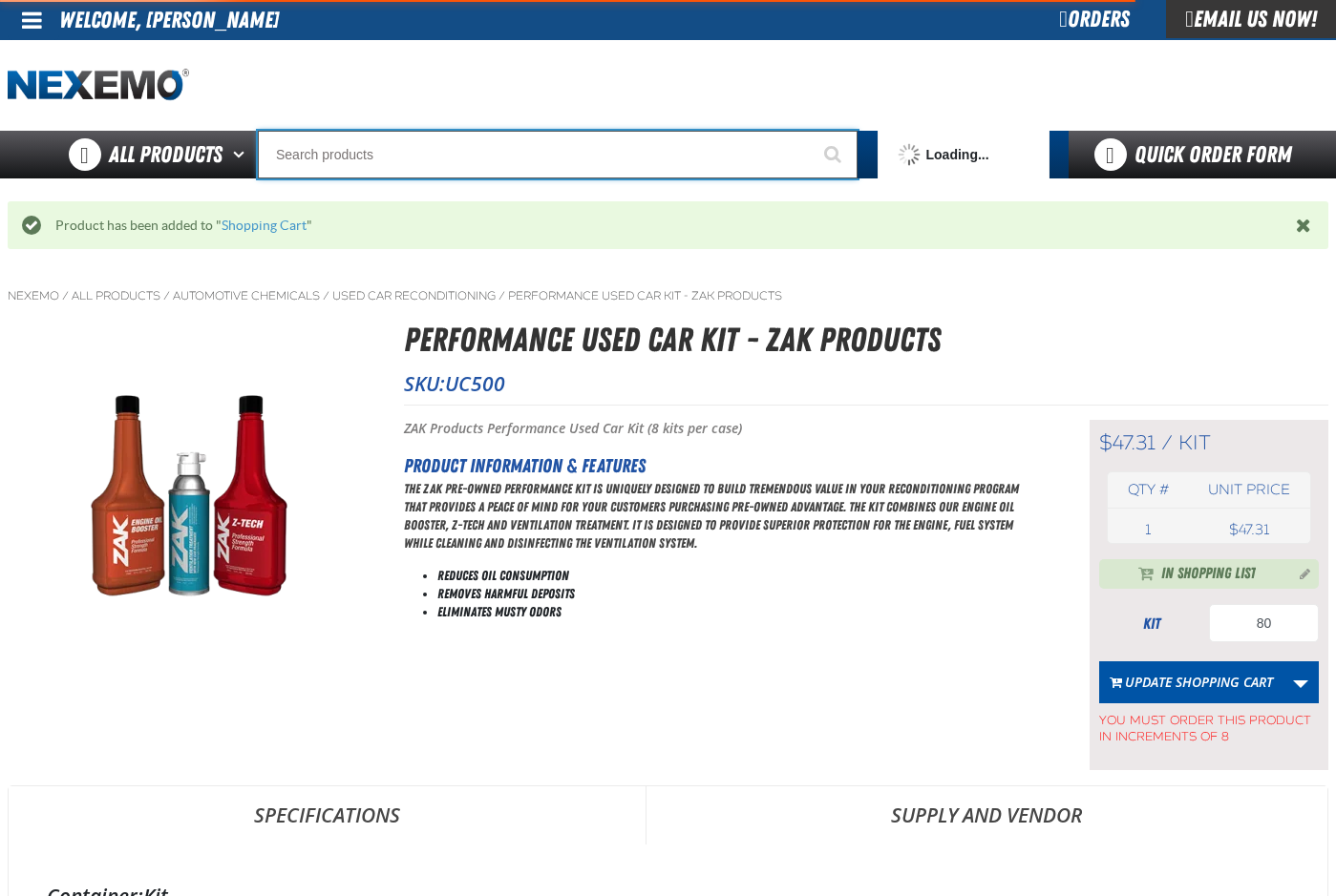
click at [353, 158] on input "Search" at bounding box center [557, 155] width 600 height 48
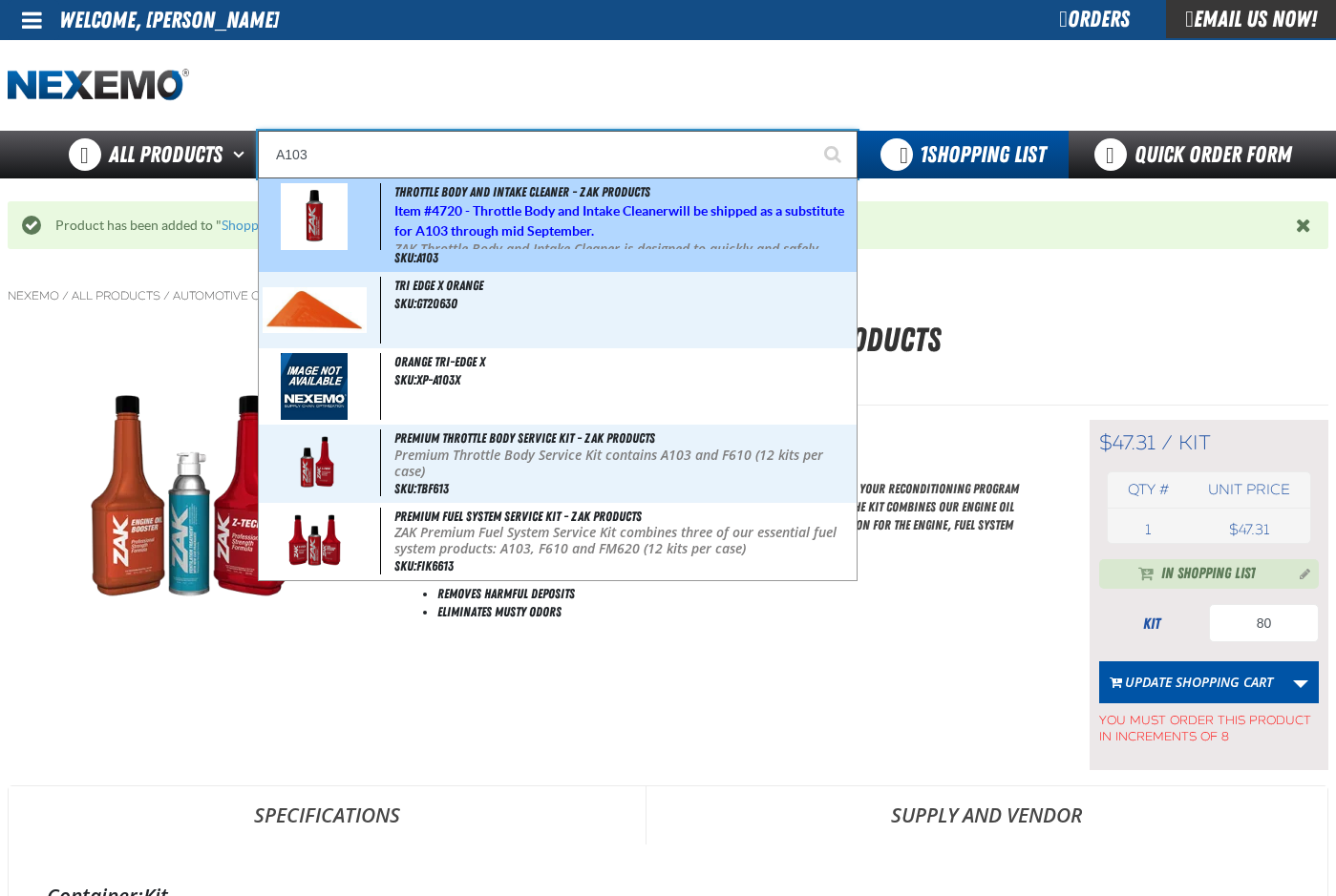
click at [428, 204] on span "Item # 4720 - Throttle Body and Intake Cleaner will be shipped as a substitute …" at bounding box center [619, 222] width 450 height 36
type input "Throttle Body and Intake Cleaner - ZAK Products"
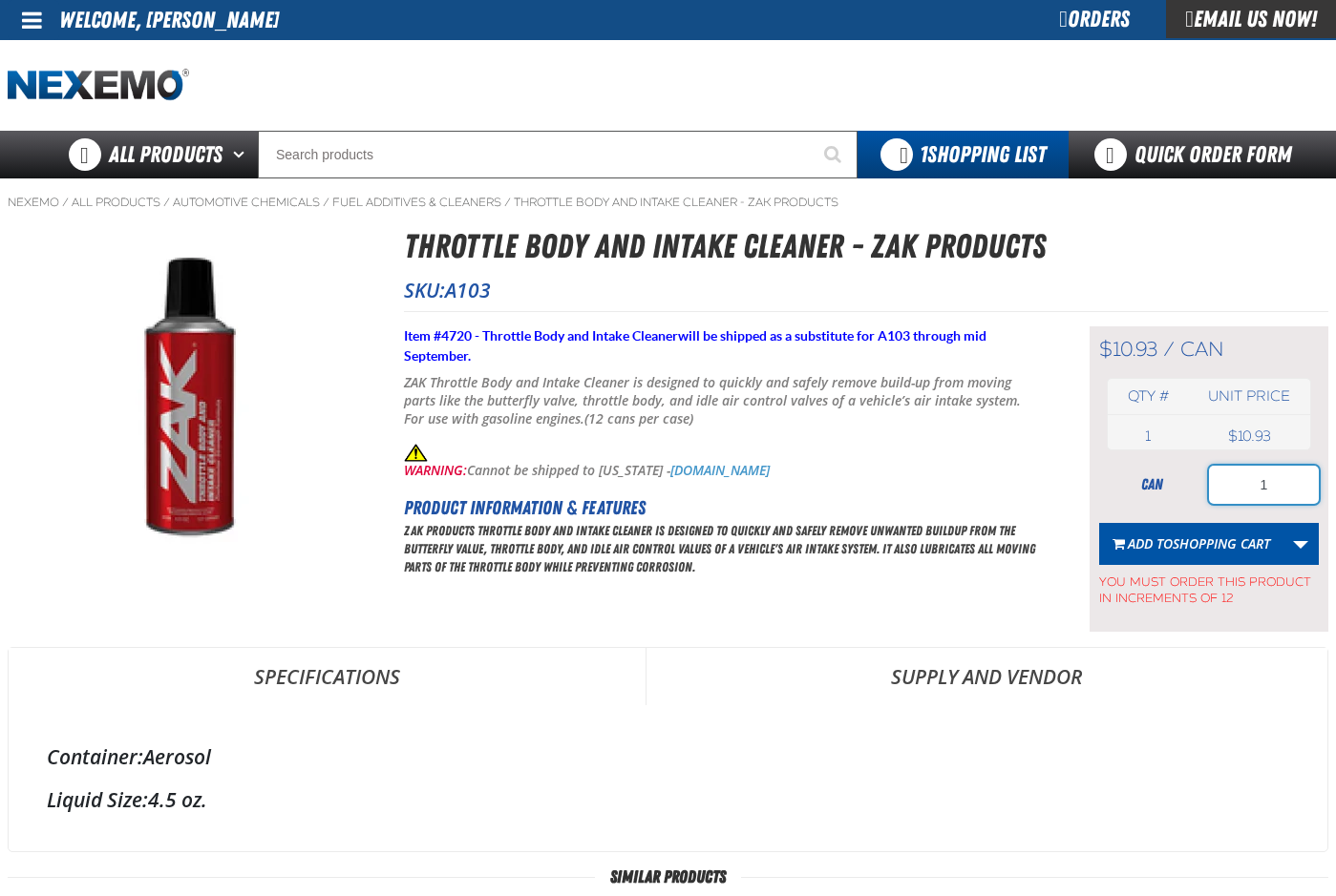
click at [1278, 491] on input "1" at bounding box center [1263, 485] width 110 height 38
type input "60"
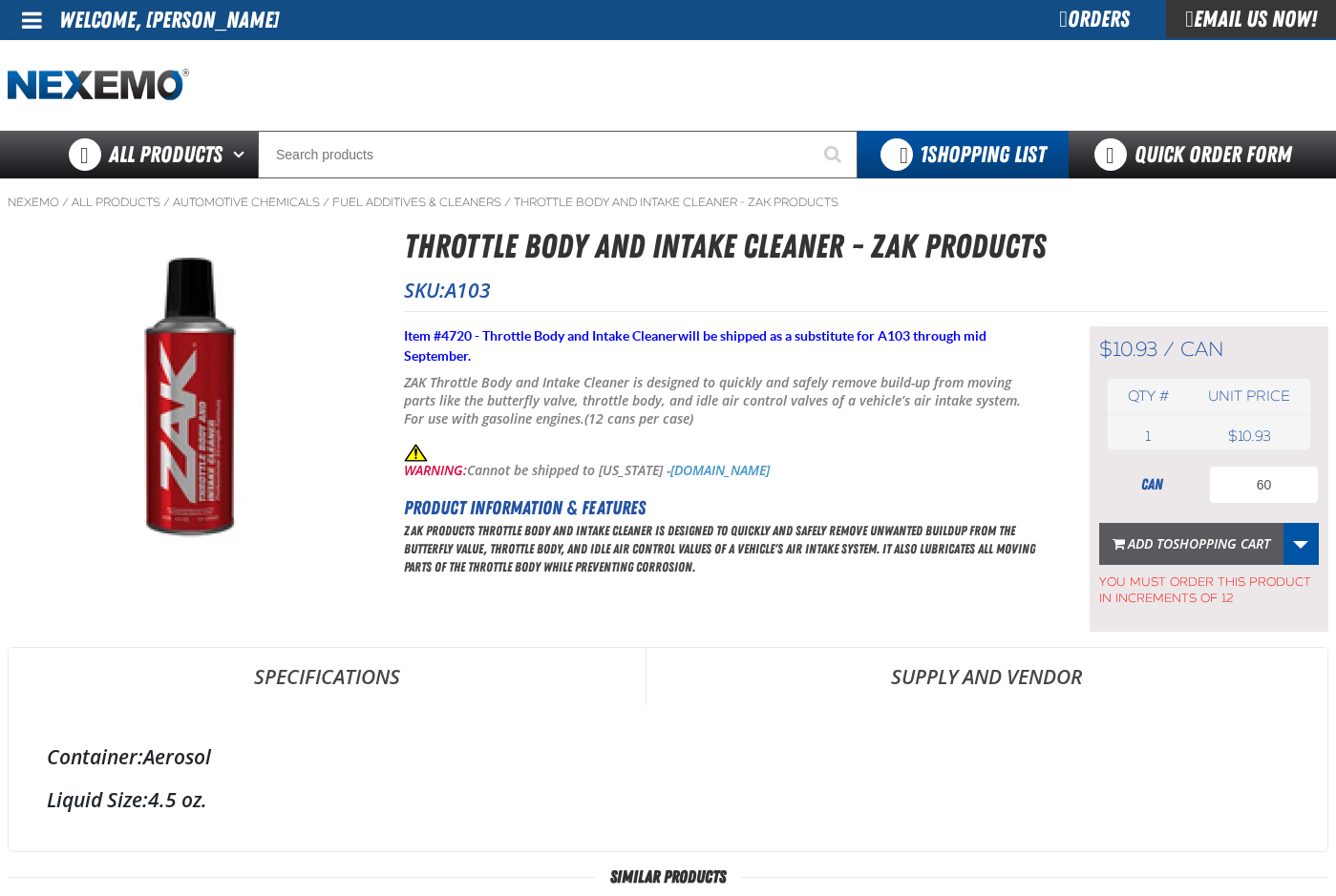
click at [1206, 549] on span "Shopping Cart" at bounding box center [1221, 543] width 97 height 18
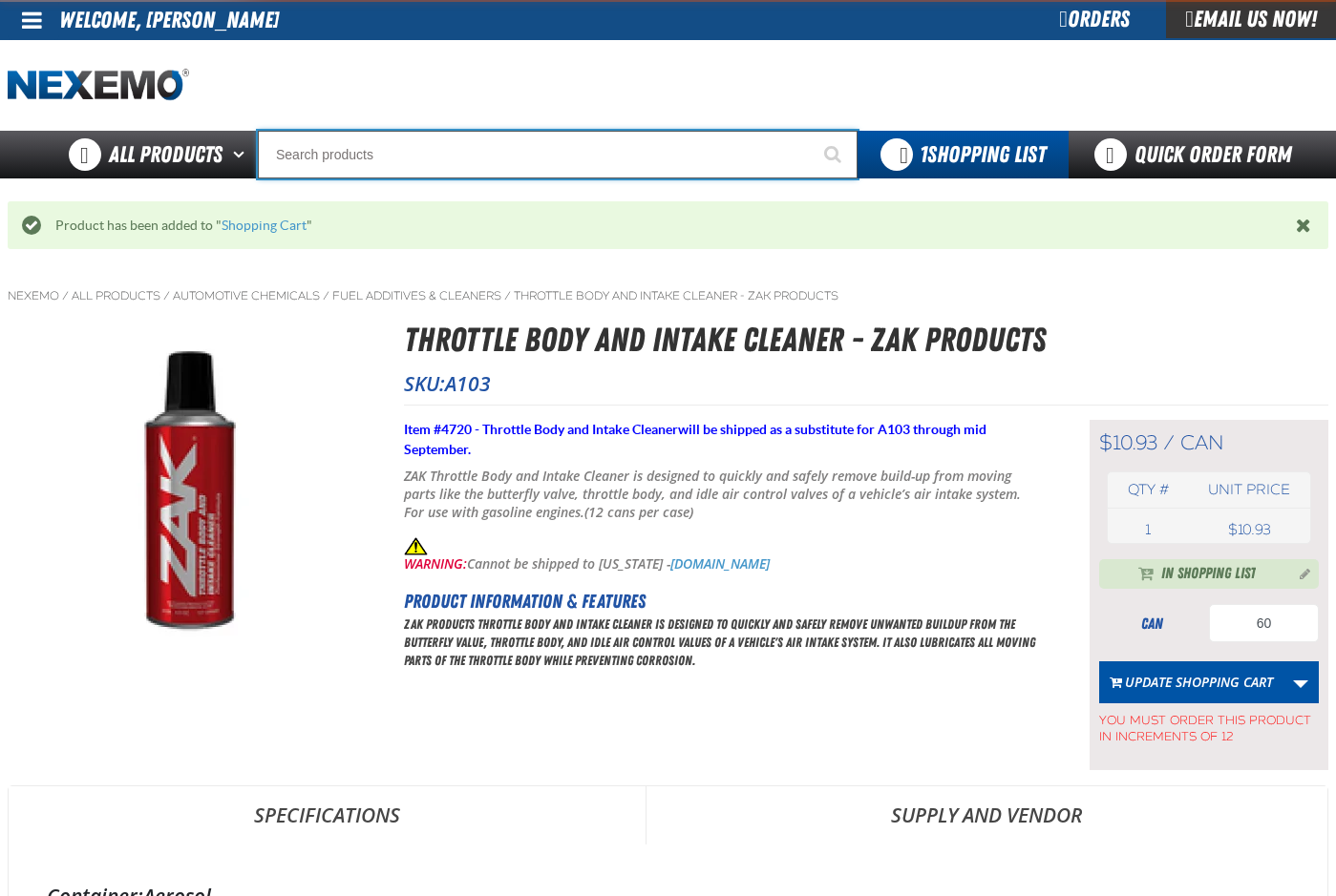
click at [466, 152] on input "Search" at bounding box center [557, 155] width 600 height 48
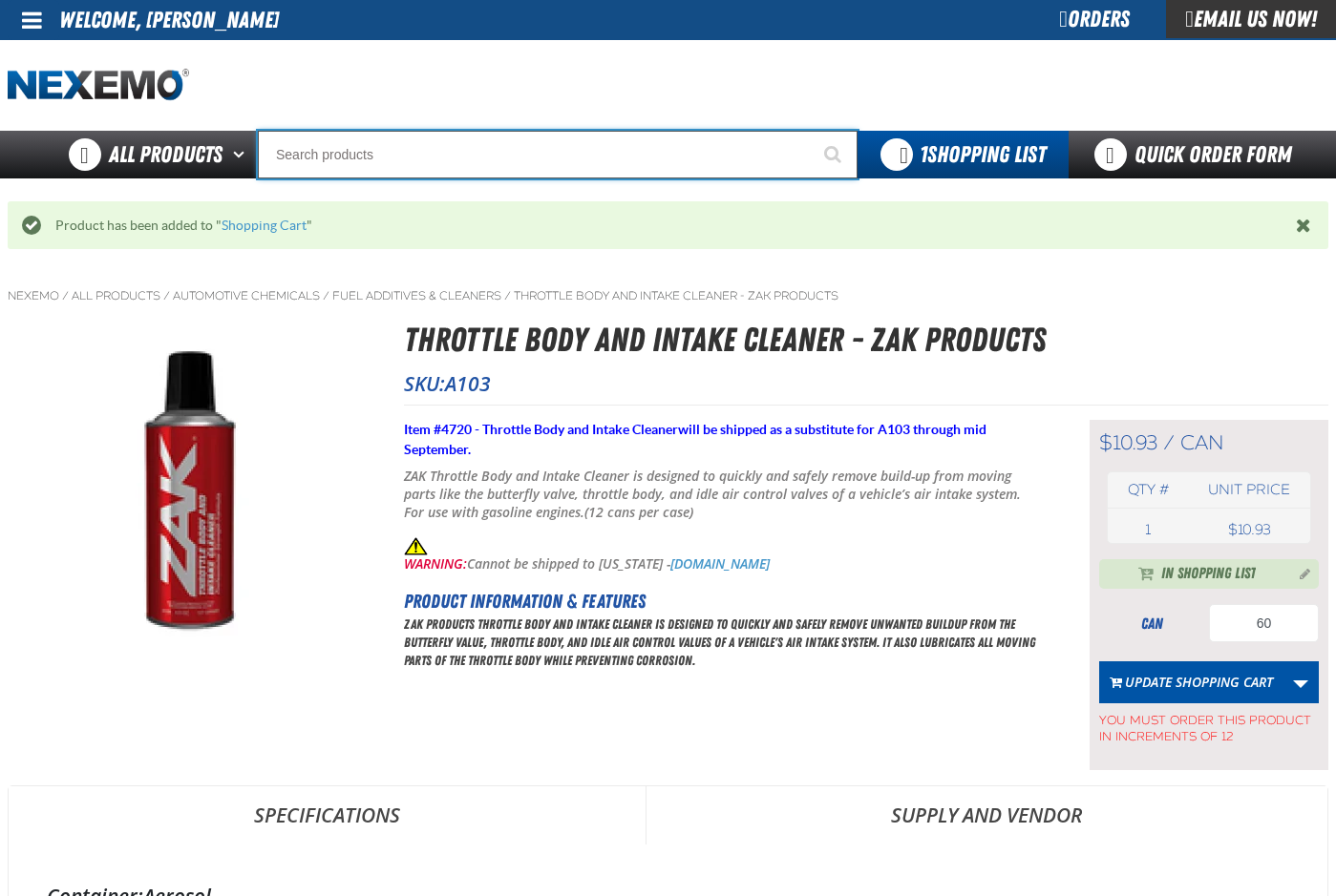
type input "D"
type input "D Alkaline Battery 1.5 Volt (ph)"
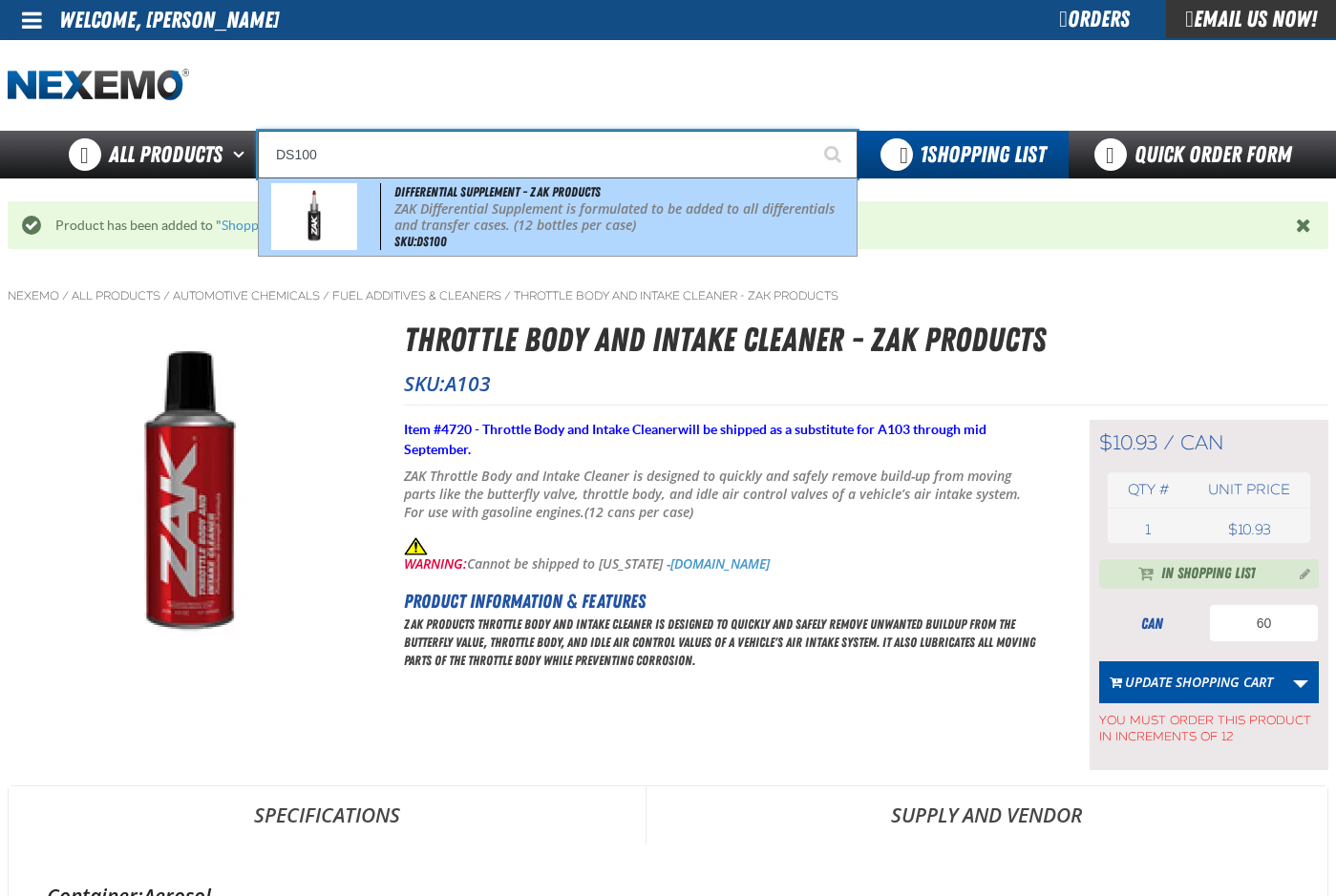
click at [500, 224] on p "ZAK Differential Supplement is formulated to be added to all differentials and …" at bounding box center [623, 218] width 458 height 33
type input "Differential Supplement - ZAK Products"
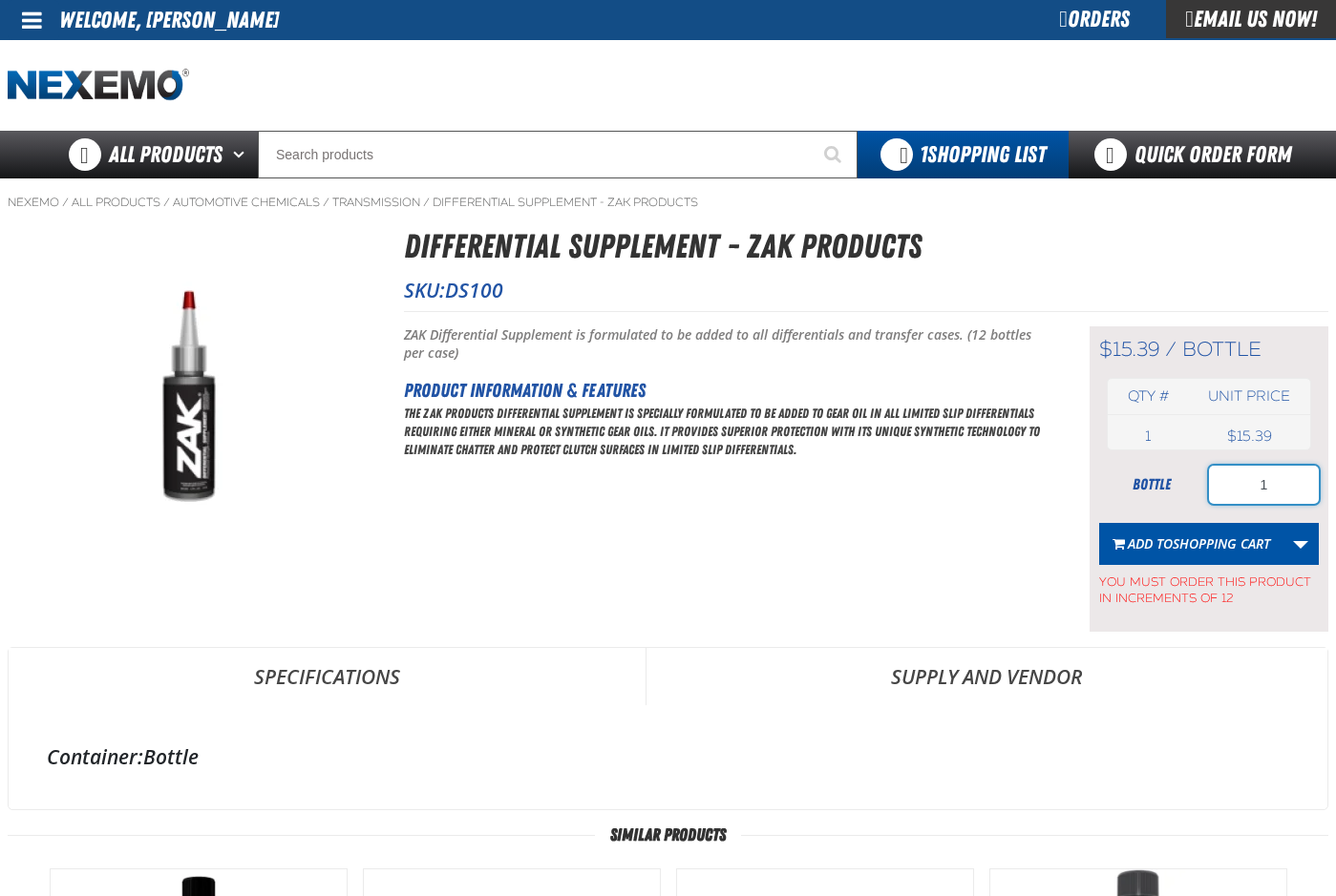
click at [1278, 491] on input "1" at bounding box center [1263, 485] width 110 height 38
type input "60"
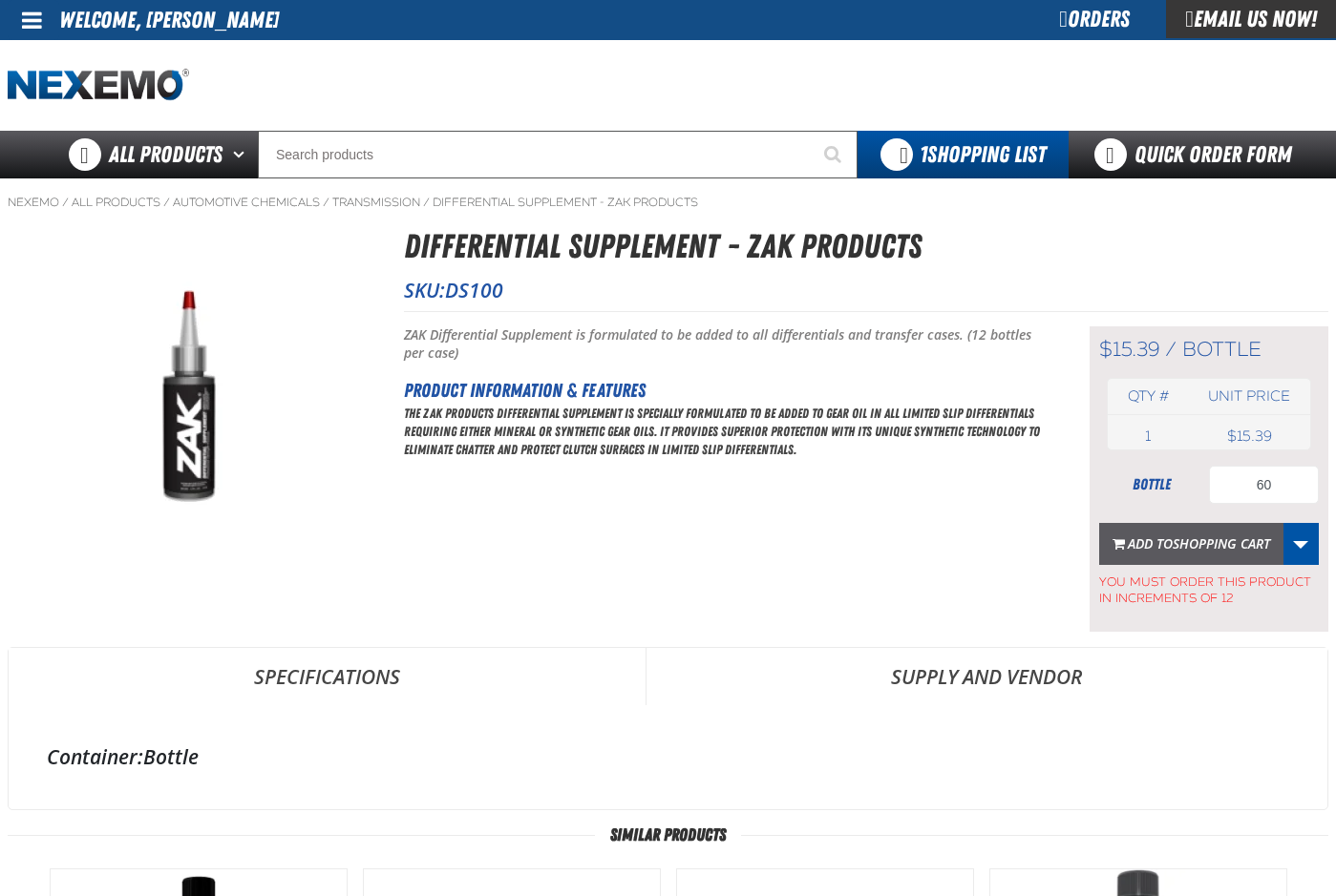
click at [1185, 550] on span "Shopping Cart" at bounding box center [1221, 543] width 97 height 18
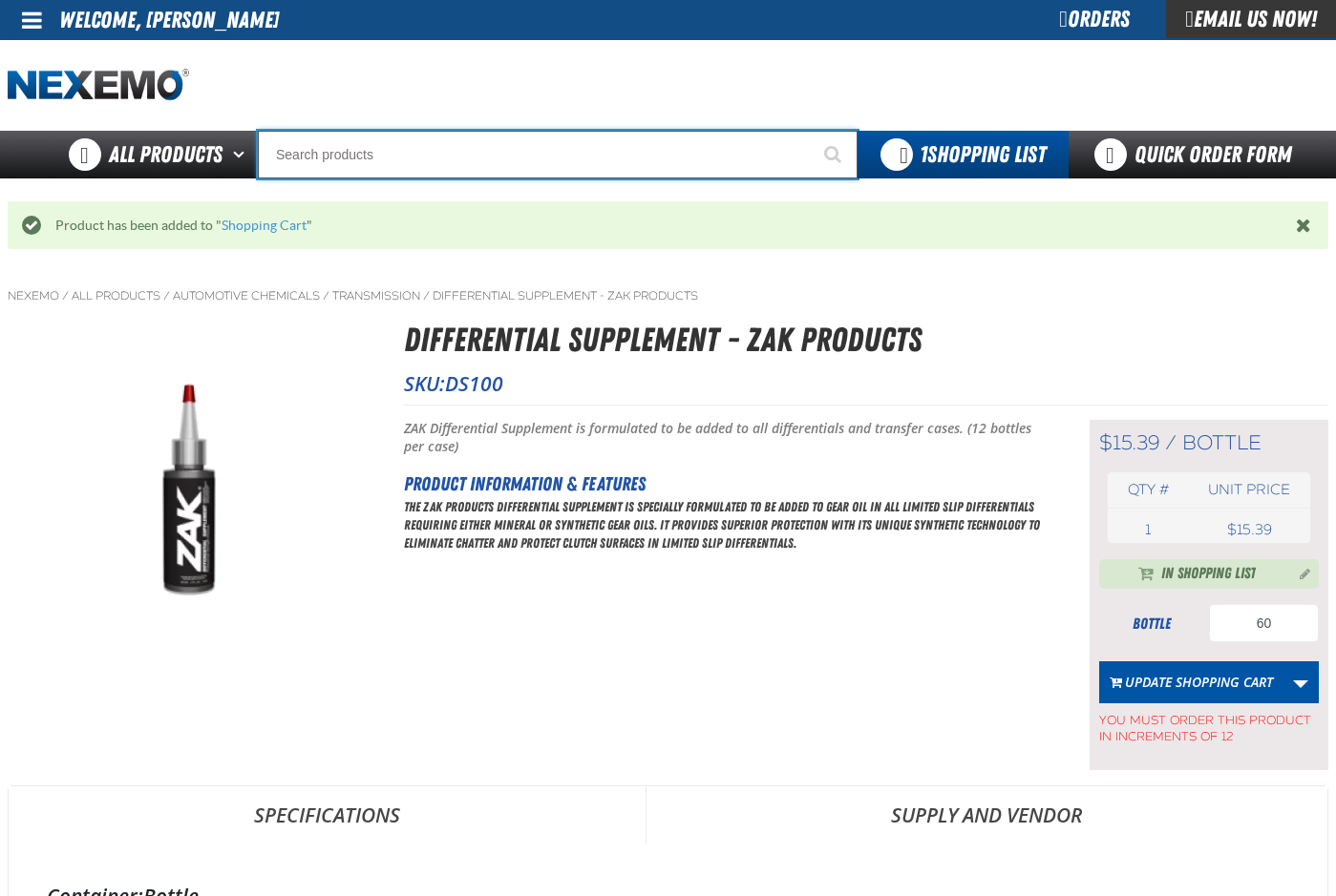
click at [393, 147] on input "Search" at bounding box center [557, 155] width 600 height 48
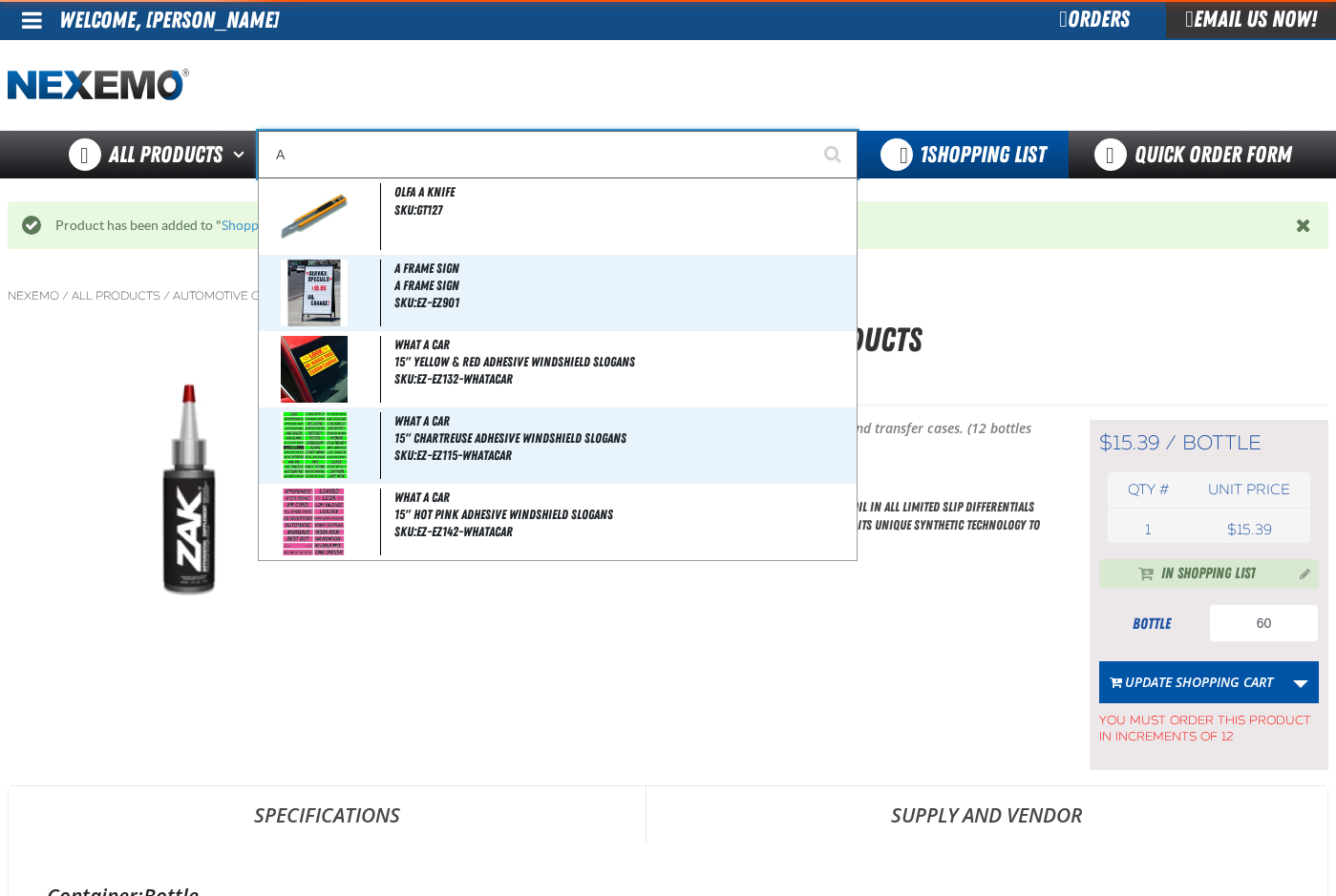
type input "AC"
type input "AC Power Booster - ZAK Products"
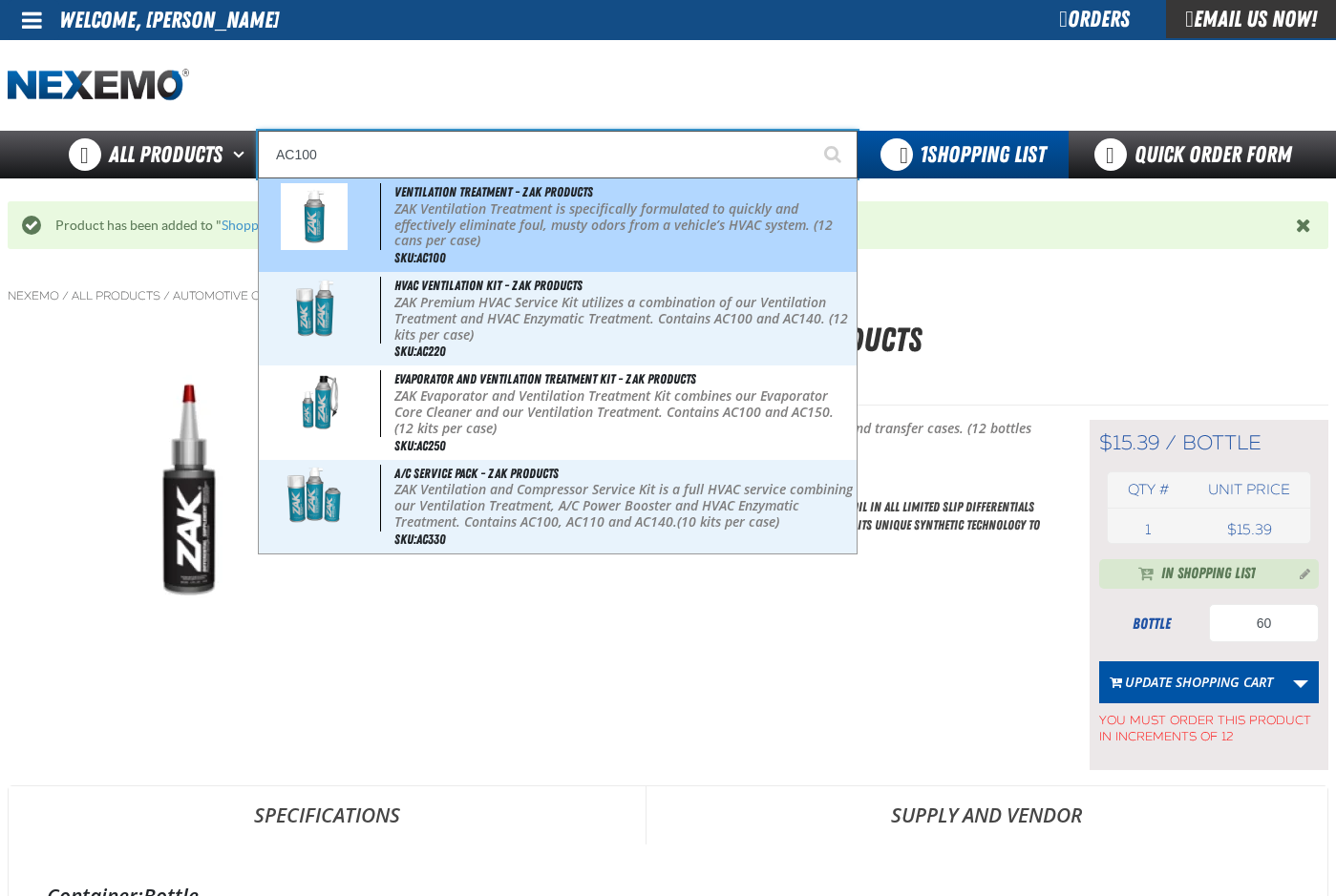
click at [429, 212] on p "ZAK Ventilation Treatment is specifically formulated to quickly and effectively…" at bounding box center [623, 225] width 458 height 48
type input "Ventilation Treatment - ZAK Products"
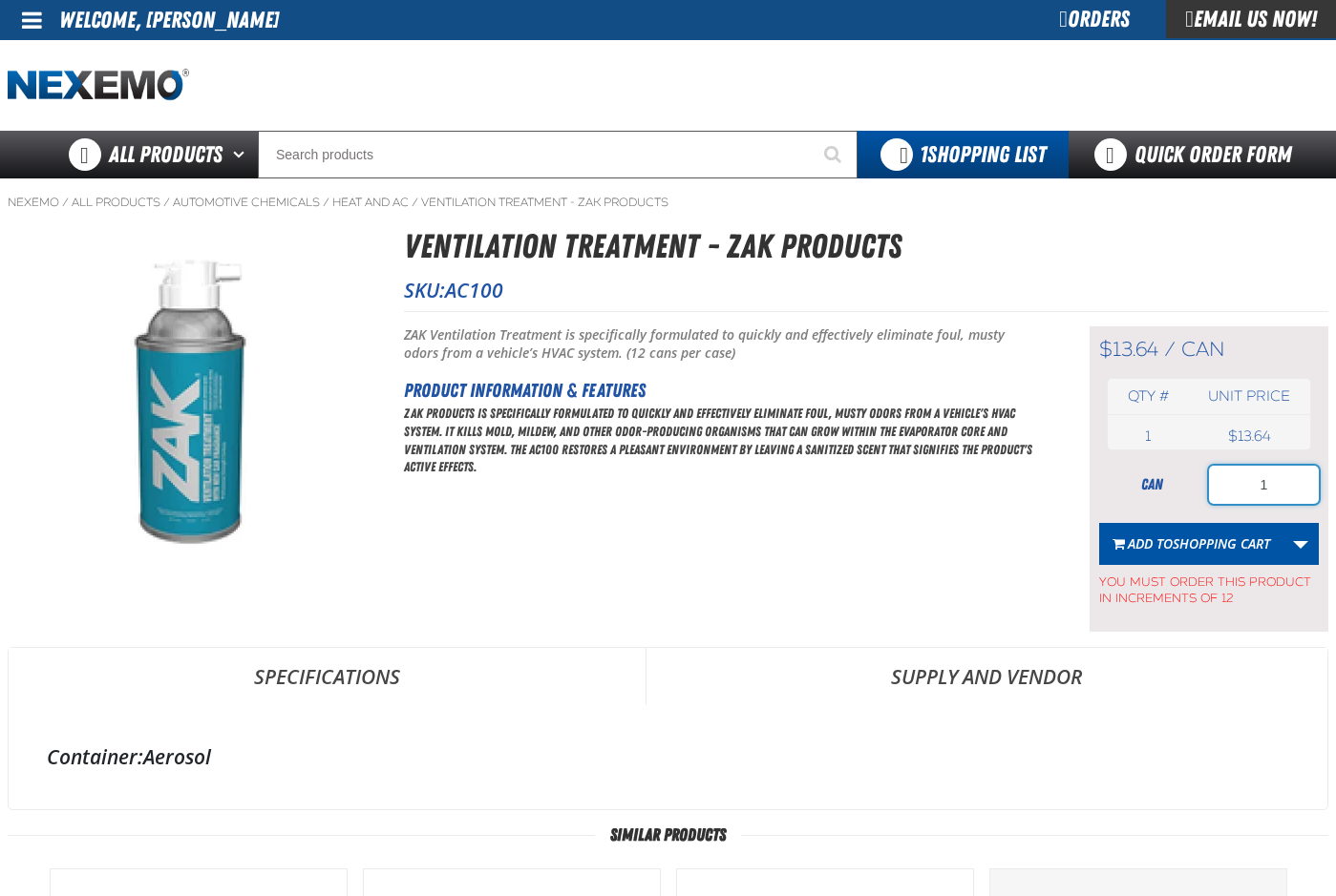
click at [1278, 483] on input "1" at bounding box center [1263, 485] width 110 height 38
type input "36"
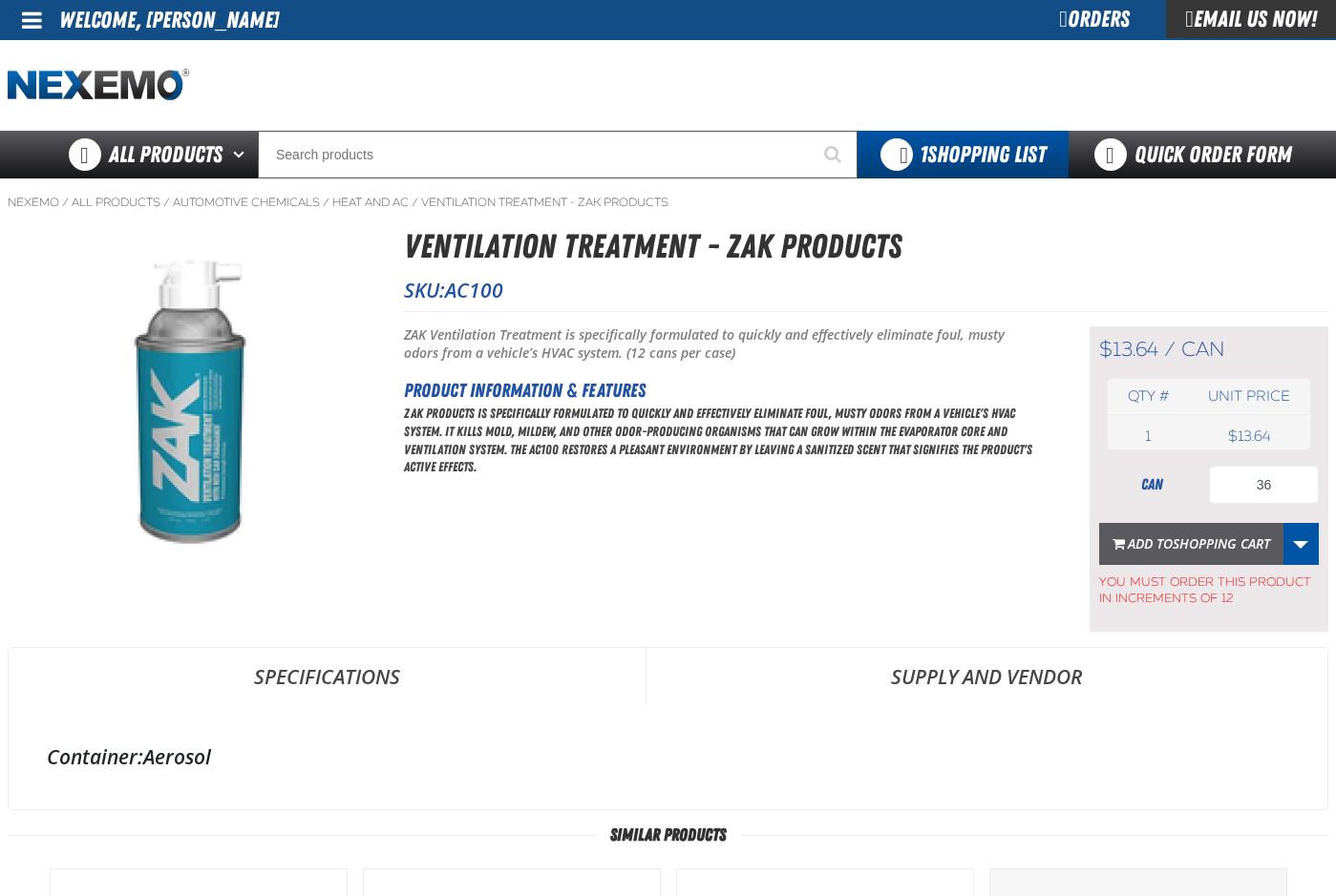
click at [1186, 545] on span "Shopping Cart" at bounding box center [1221, 543] width 97 height 18
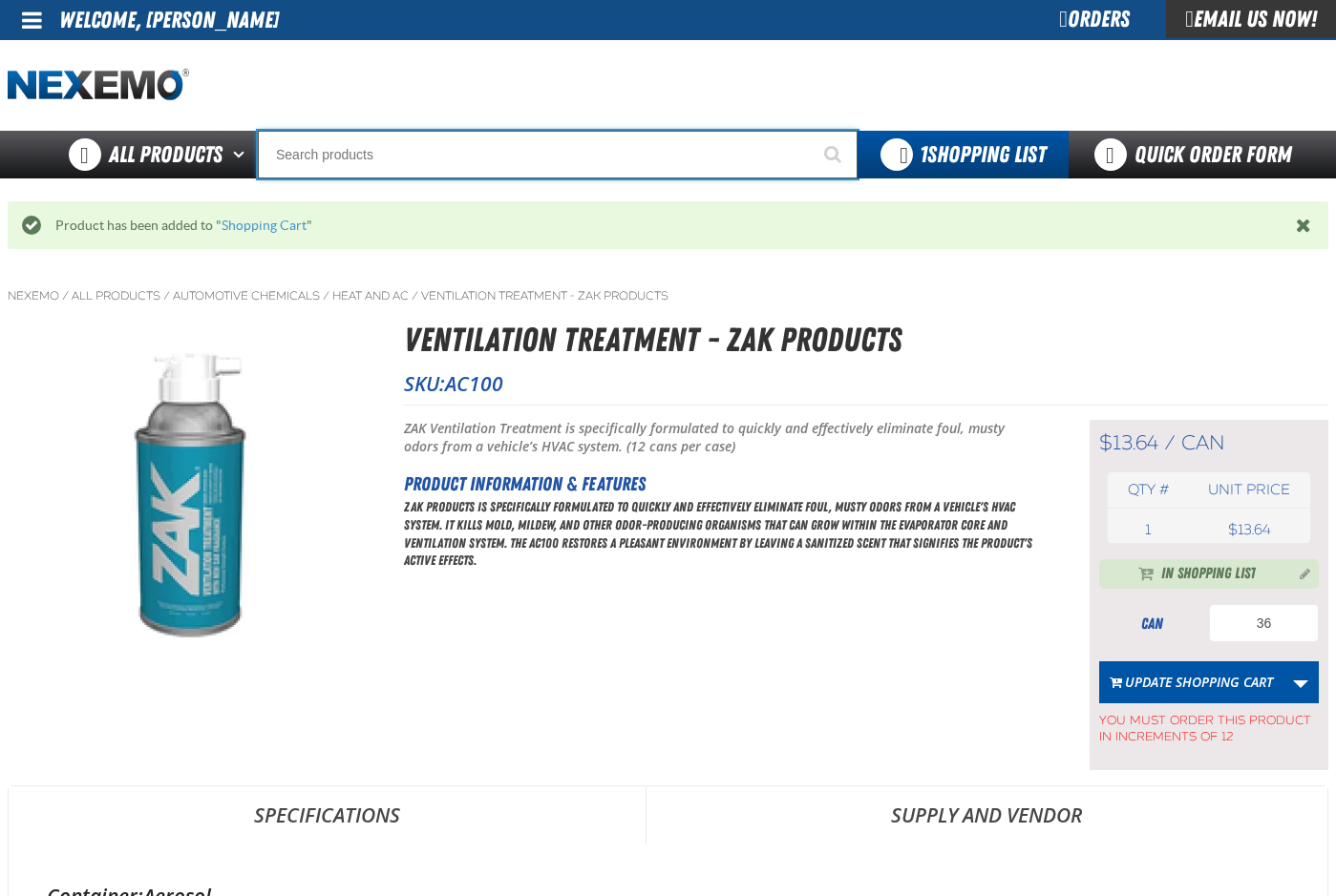
click at [337, 157] on input "Search" at bounding box center [557, 155] width 600 height 48
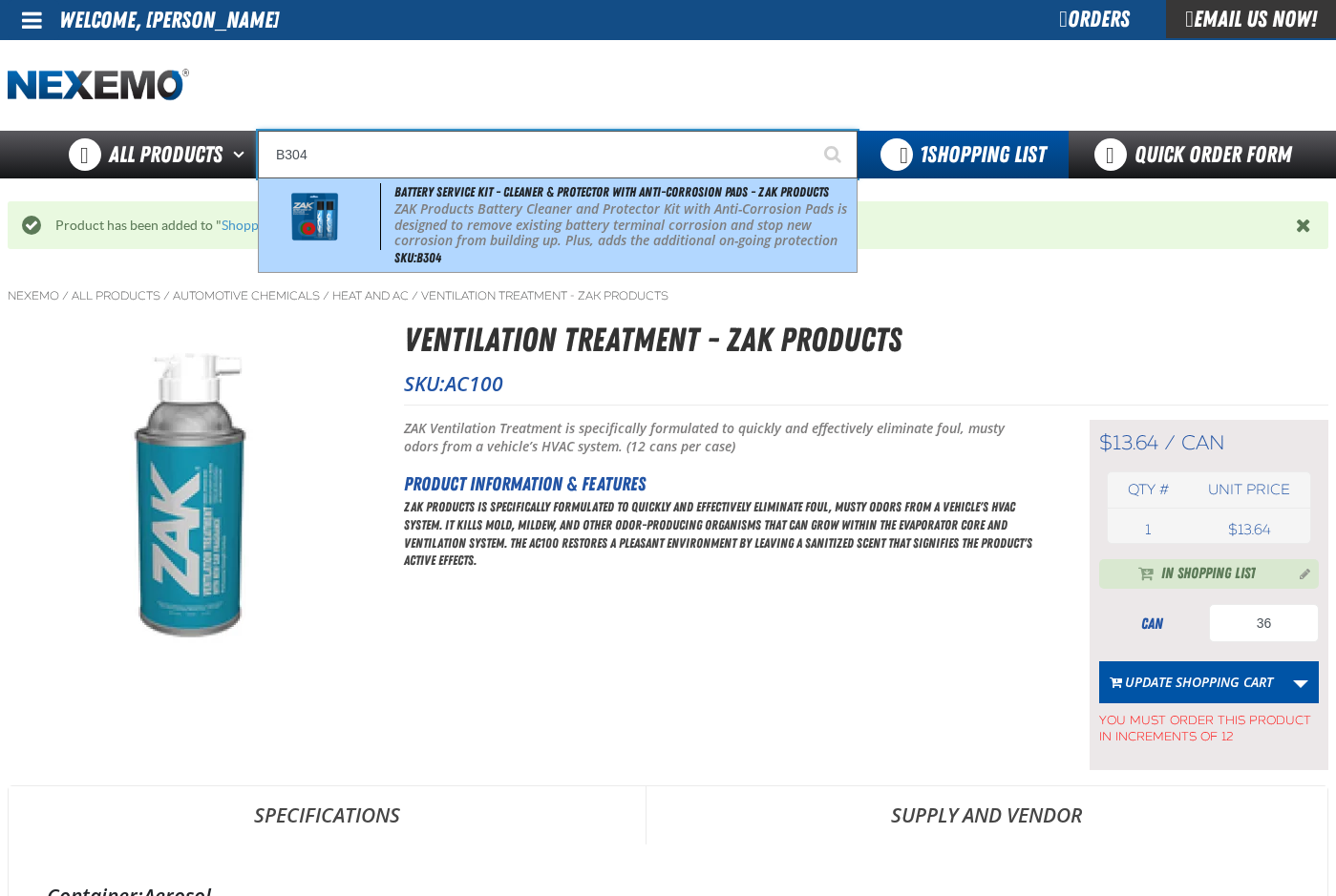
click at [423, 229] on p "ZAK Products Battery Cleaner and Protector Kit with Anti-Corrosion Pads is desi…" at bounding box center [623, 233] width 458 height 64
type input "Battery Service Kit - Cleaner & Protector with Anti-Corrosion Pads - ZAK Produc…"
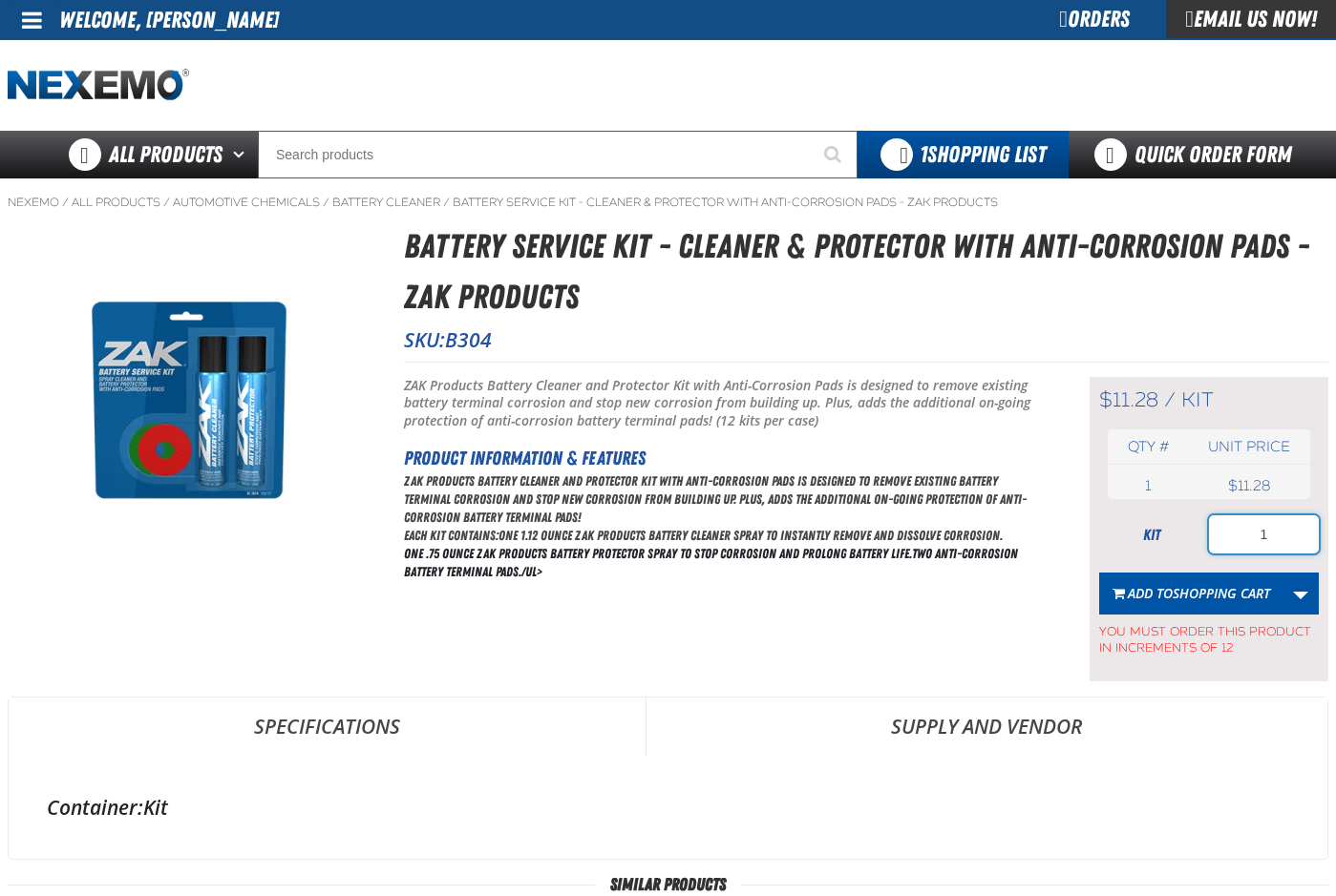
click at [1277, 541] on input "1" at bounding box center [1263, 534] width 110 height 38
type input "36"
click at [1148, 592] on span "Add to Shopping Cart" at bounding box center [1198, 593] width 142 height 18
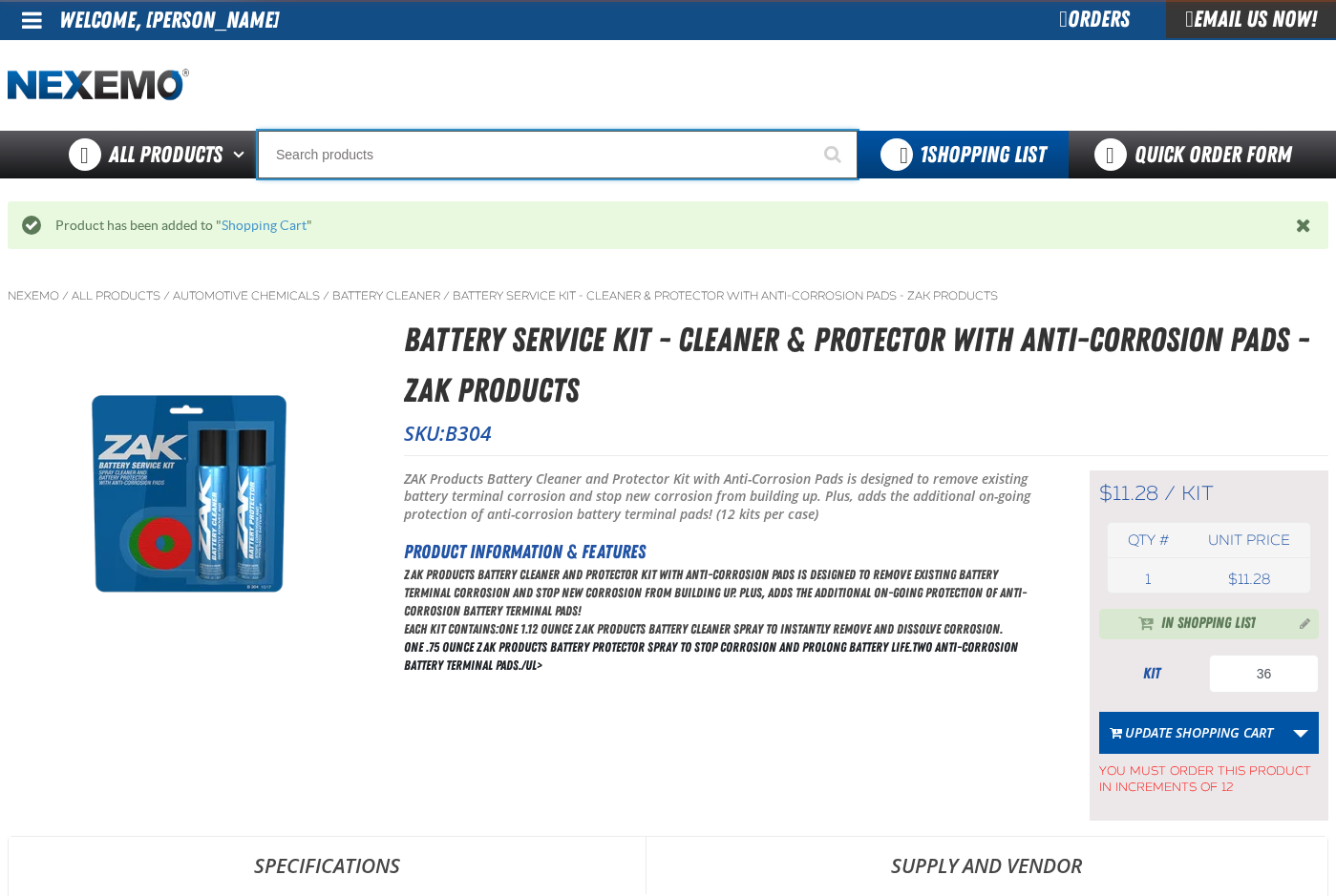
click at [379, 167] on input "Search" at bounding box center [557, 155] width 600 height 48
type input "C"
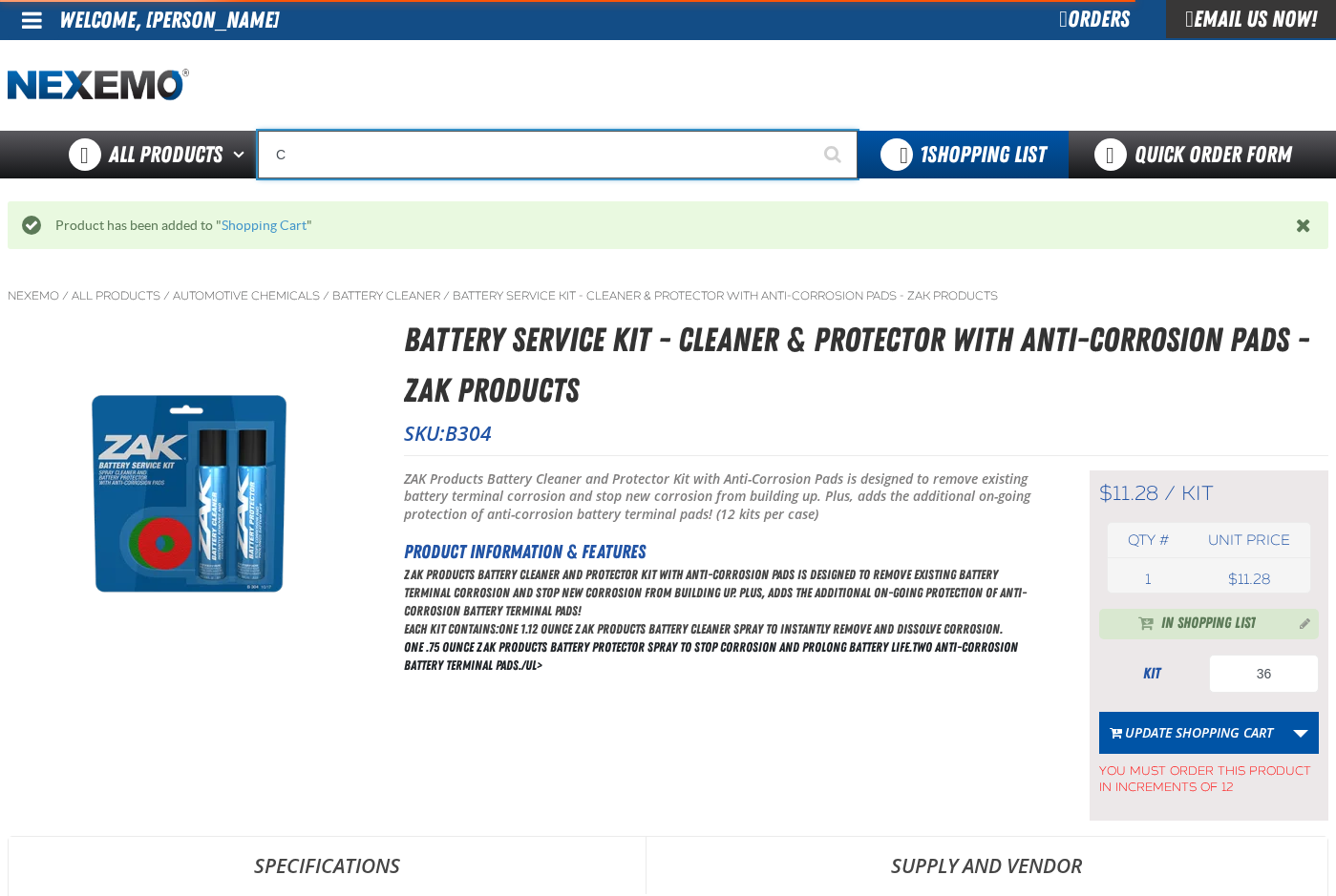
type input "C Alkaline Battery 1.5 Volt (12 per pack)"
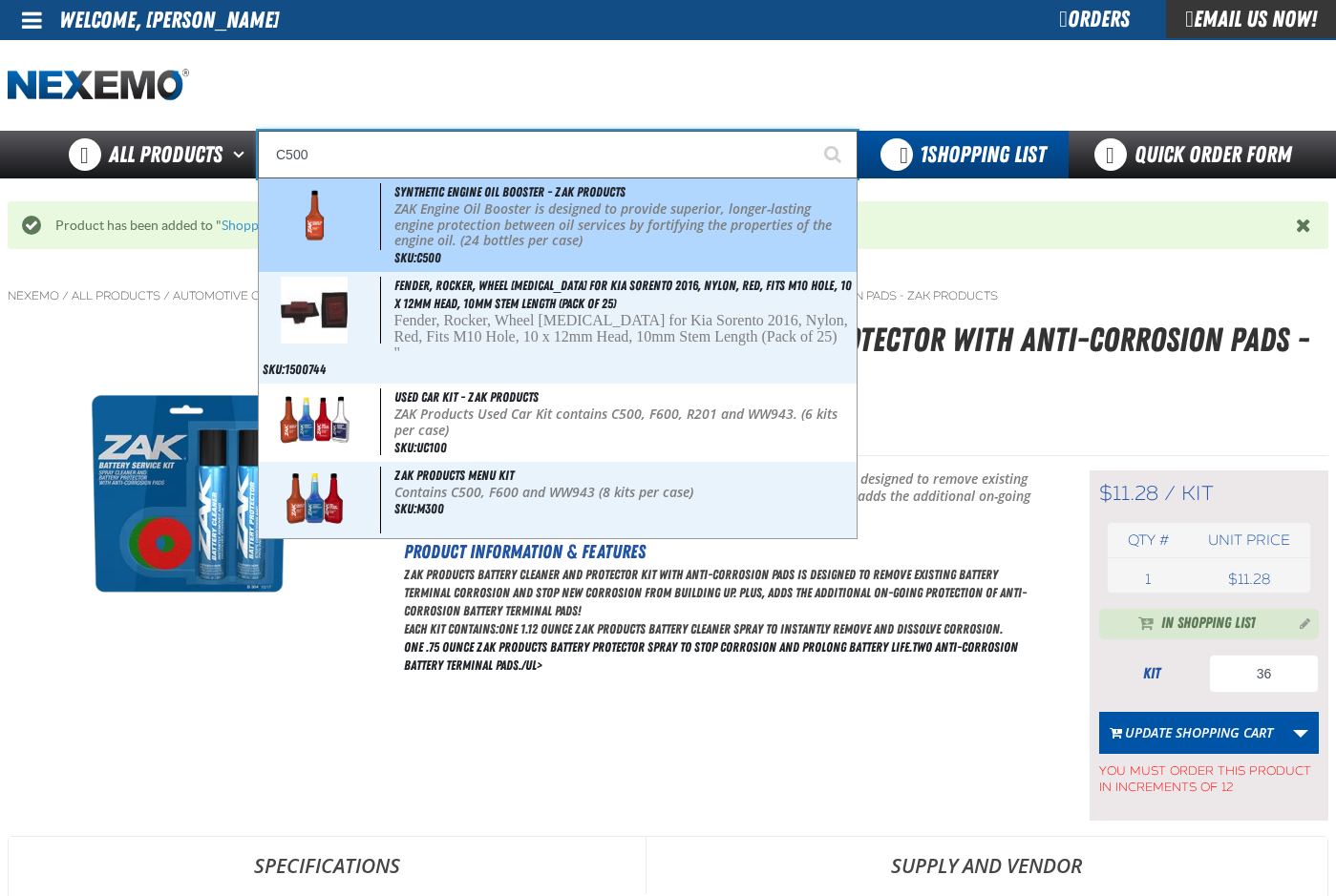
click at [500, 233] on p "ZAK Engine Oil Booster is designed to provide superior, longer-lasting engine p…" at bounding box center [623, 225] width 458 height 48
type input "Synthetic Engine Oil Booster - ZAK Products"
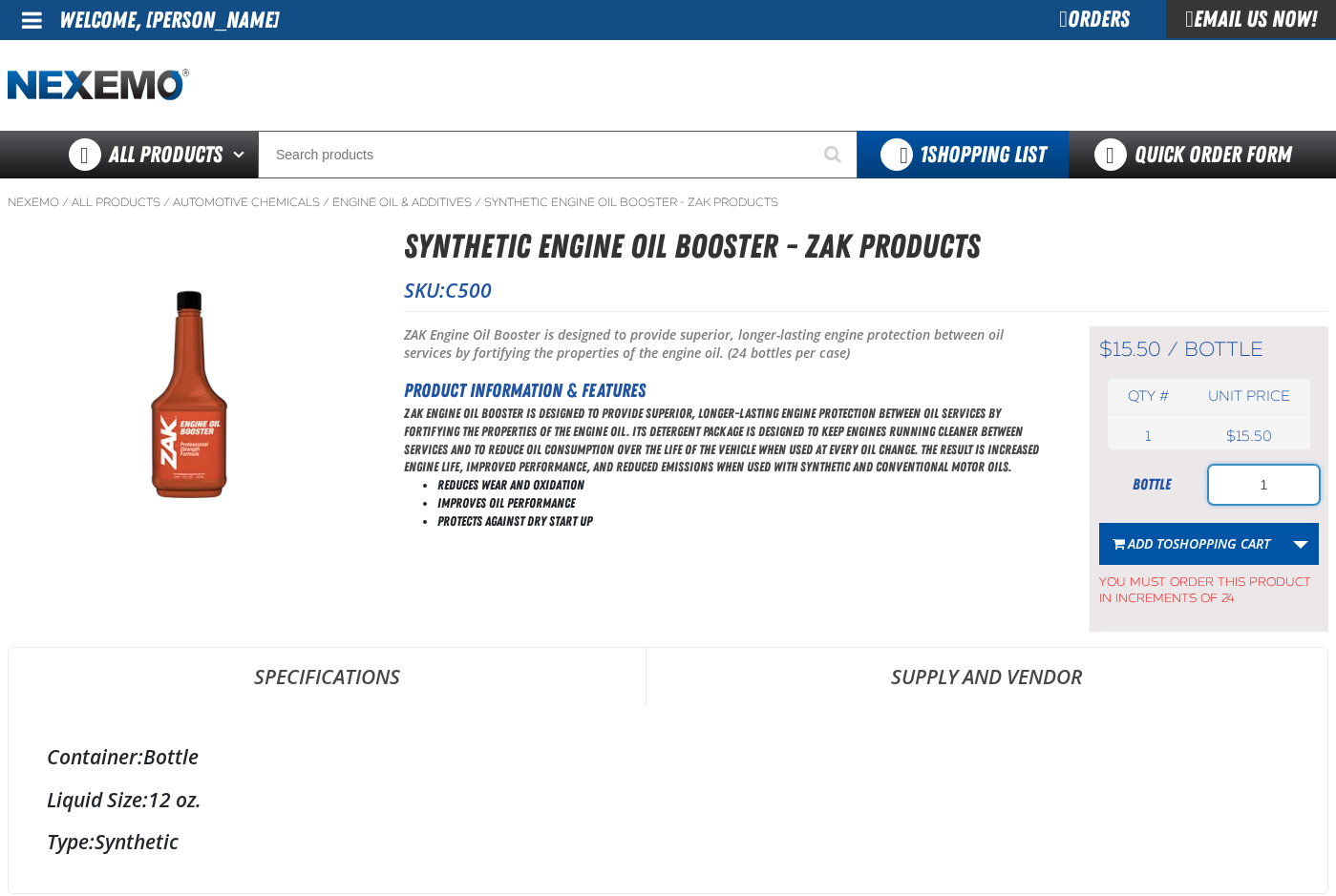
click at [1280, 494] on input "1" at bounding box center [1263, 485] width 110 height 38
type input "120"
click at [1202, 545] on span "Shopping Cart" at bounding box center [1221, 543] width 97 height 18
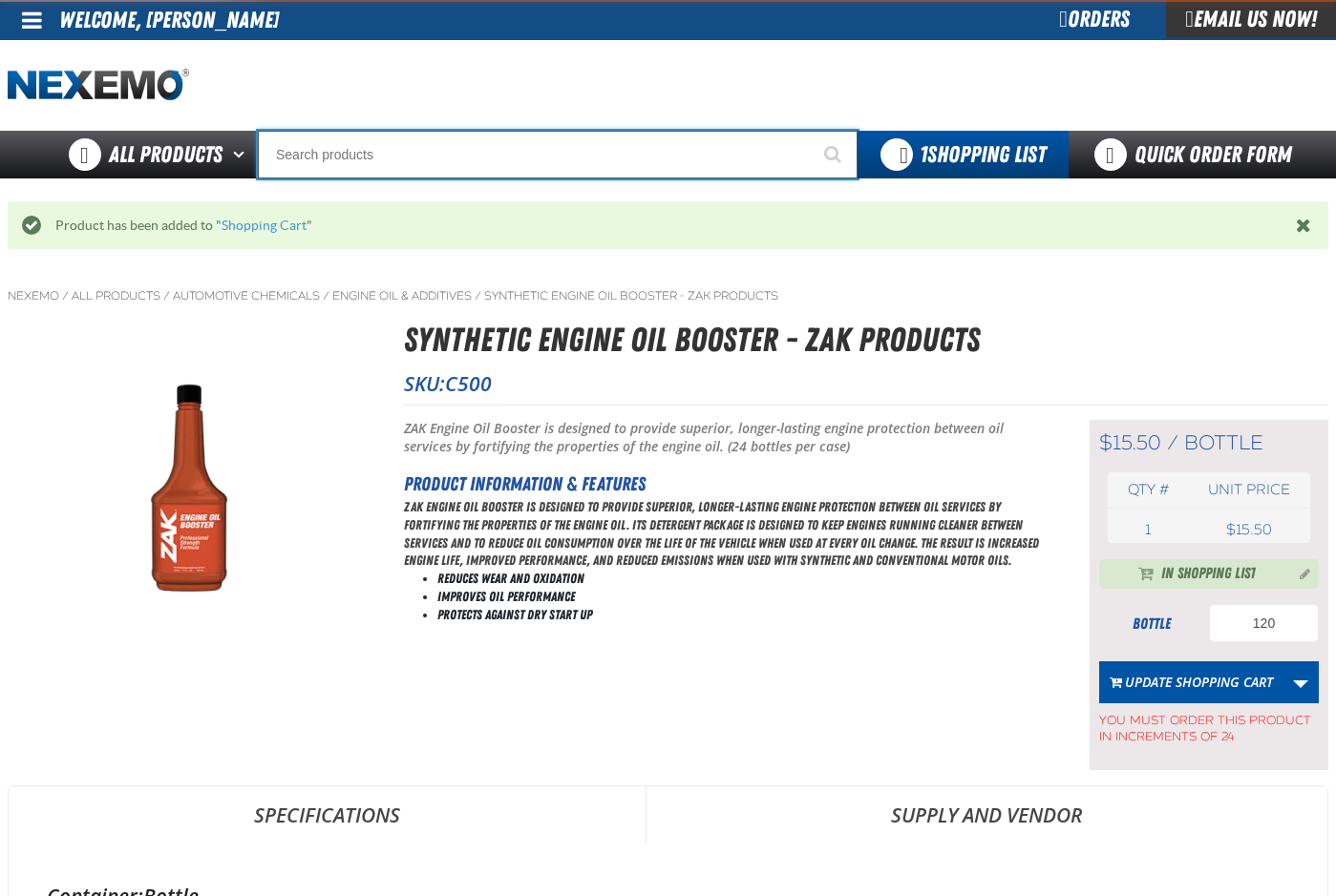
click at [343, 155] on input "Search" at bounding box center [557, 155] width 600 height 48
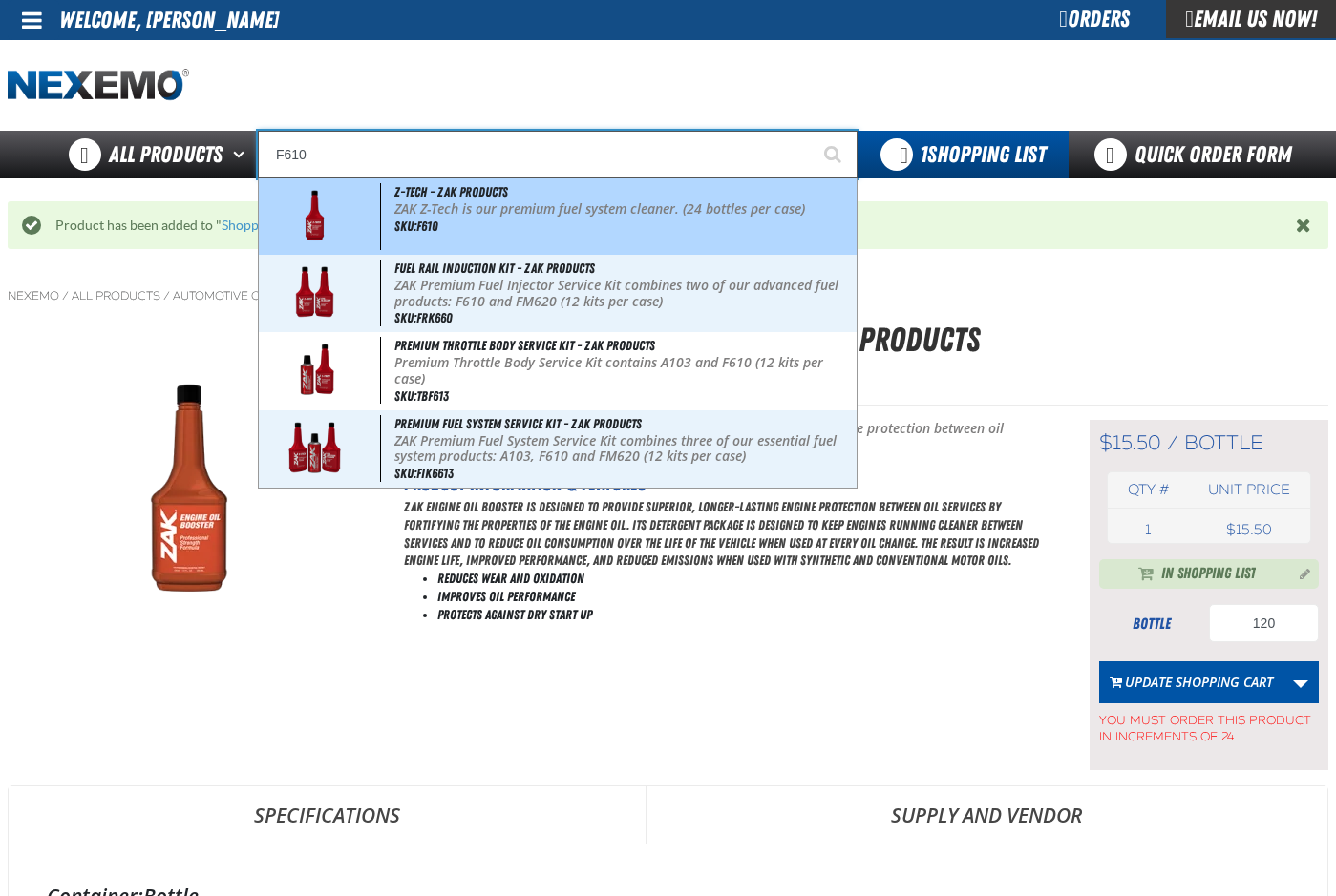
click at [472, 221] on div "Z-Tech - ZAK Products ZAK Z-Tech is our premium fuel system cleaner. (24 bottle…" at bounding box center [557, 217] width 598 height 76
type input "Z-Tech - ZAK Products"
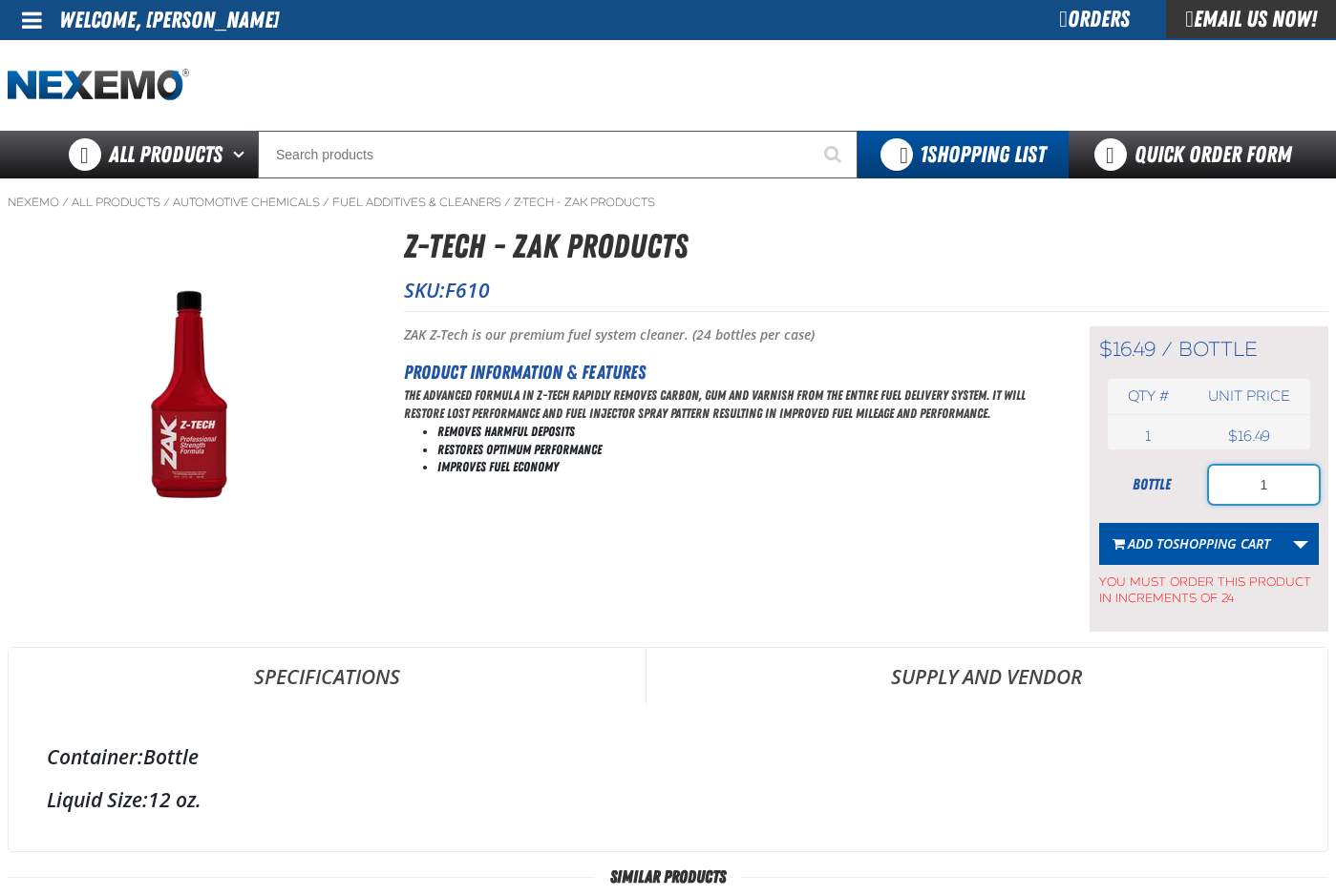
click at [1279, 493] on input "1" at bounding box center [1263, 485] width 110 height 38
type input "120"
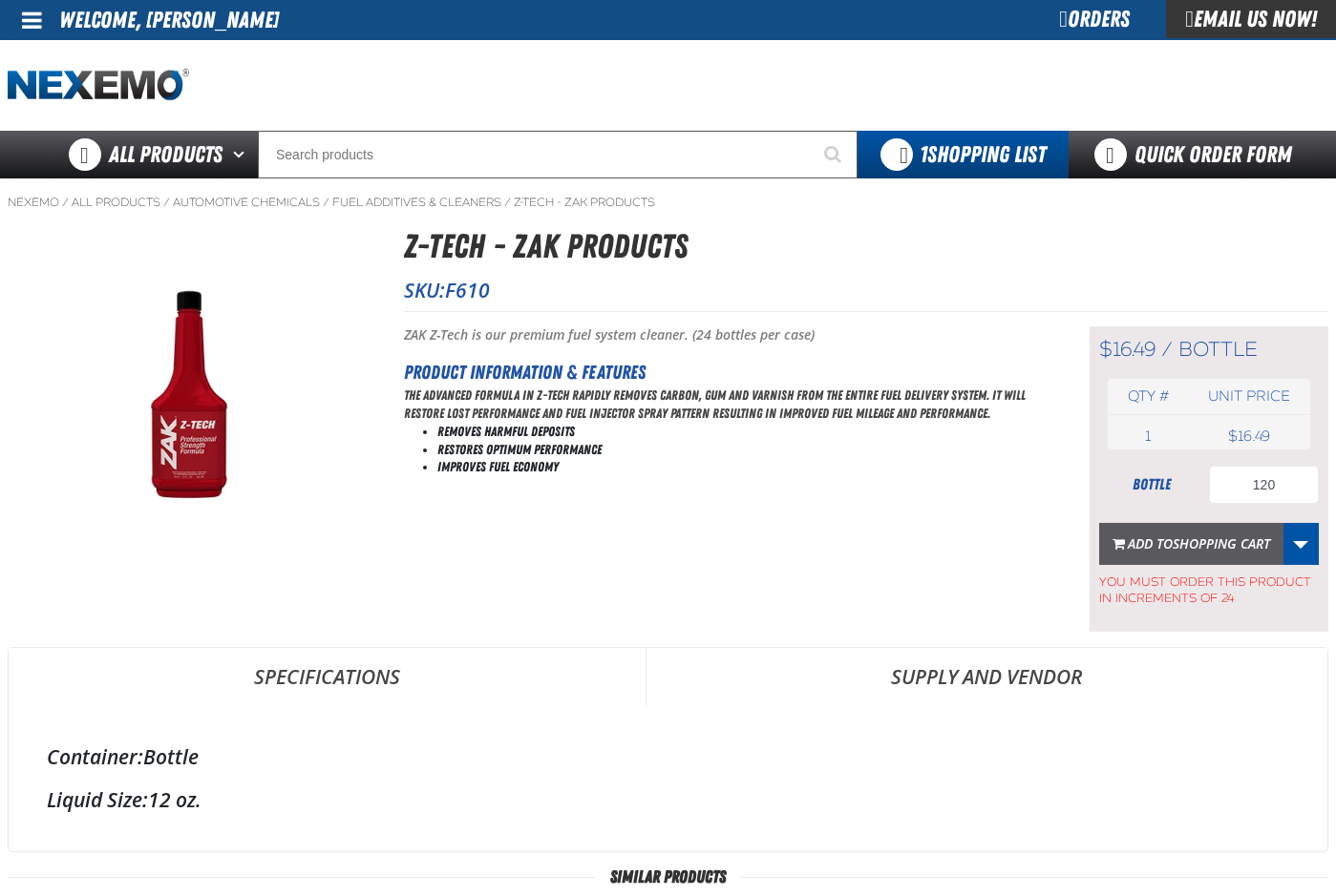
click at [1234, 547] on span "Shopping Cart" at bounding box center [1221, 543] width 97 height 18
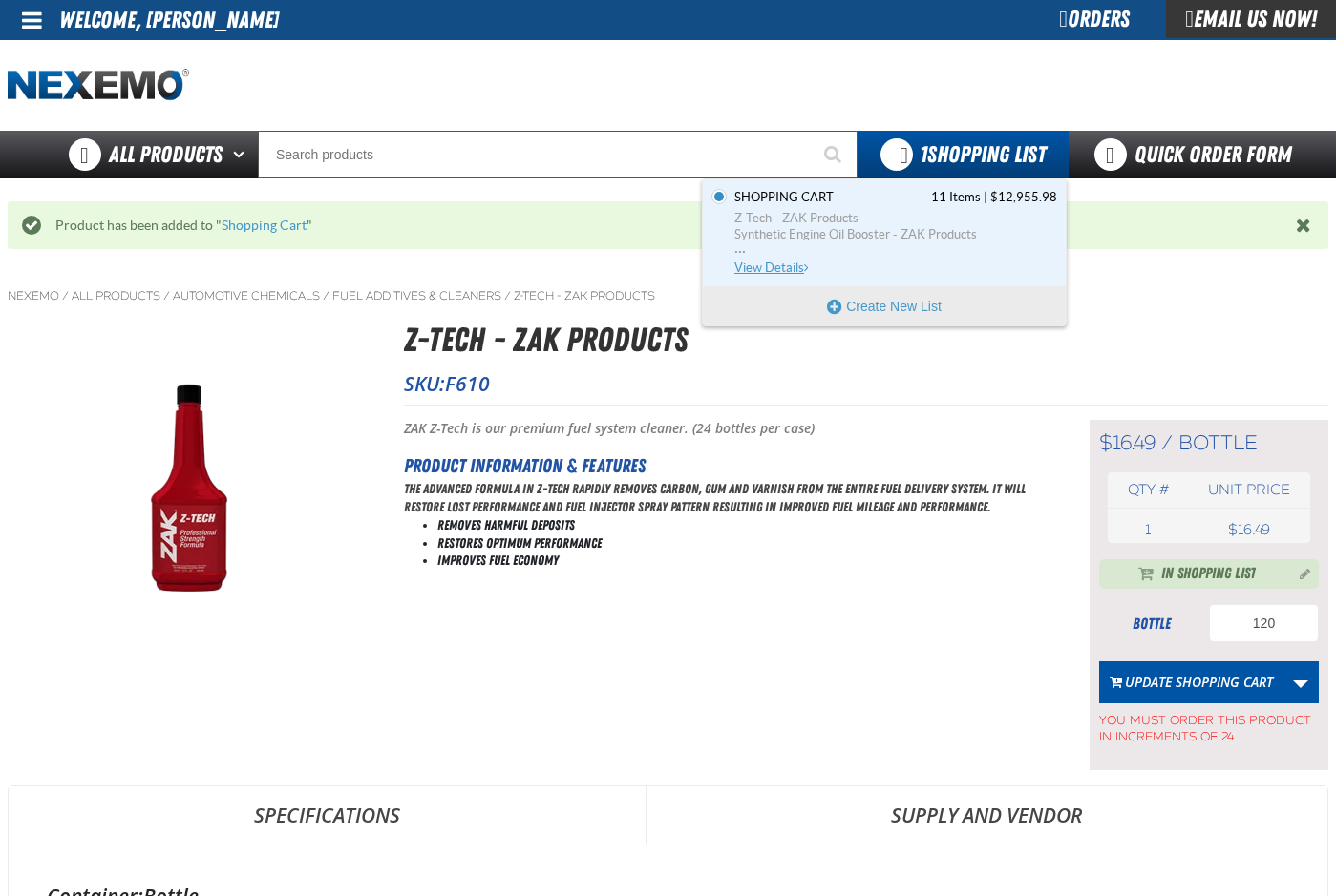
click at [817, 218] on span "Z-Tech - ZAK Products" at bounding box center [895, 218] width 323 height 17
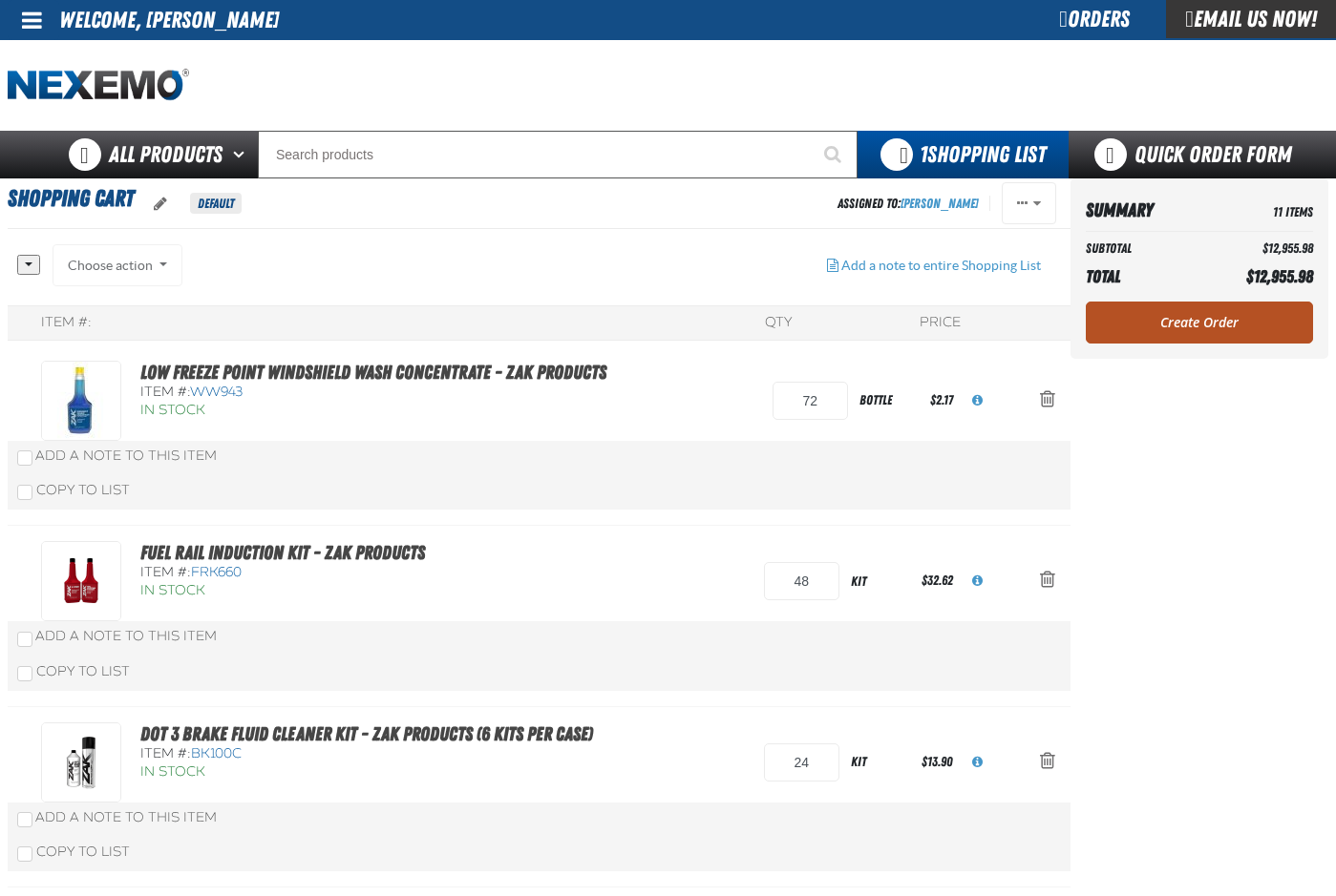
click at [1162, 327] on link "Create Order" at bounding box center [1199, 323] width 227 height 42
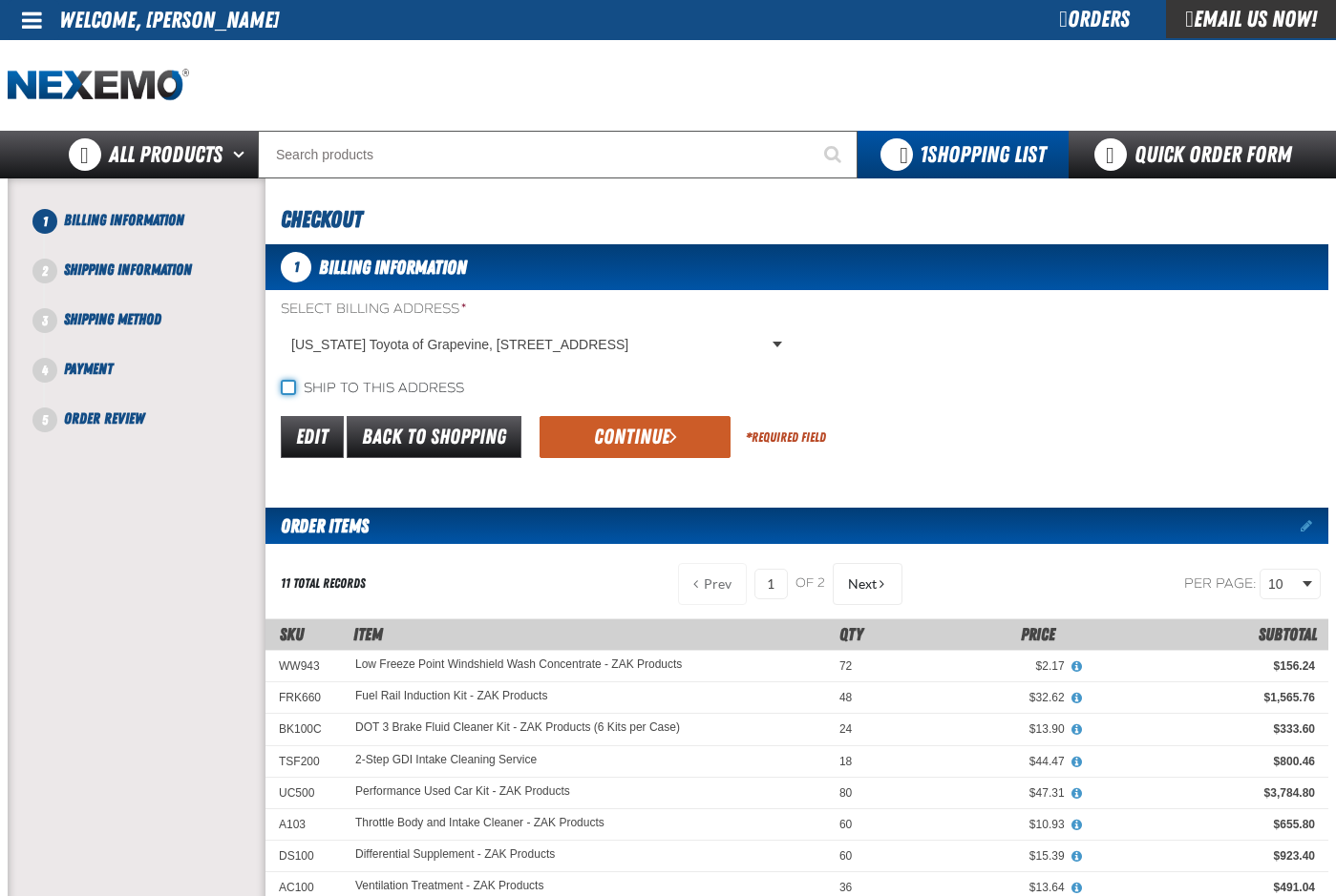
click at [289, 386] on input "Ship to this address" at bounding box center [288, 387] width 15 height 15
checkbox input "true"
click at [677, 450] on button "Continue" at bounding box center [635, 437] width 191 height 42
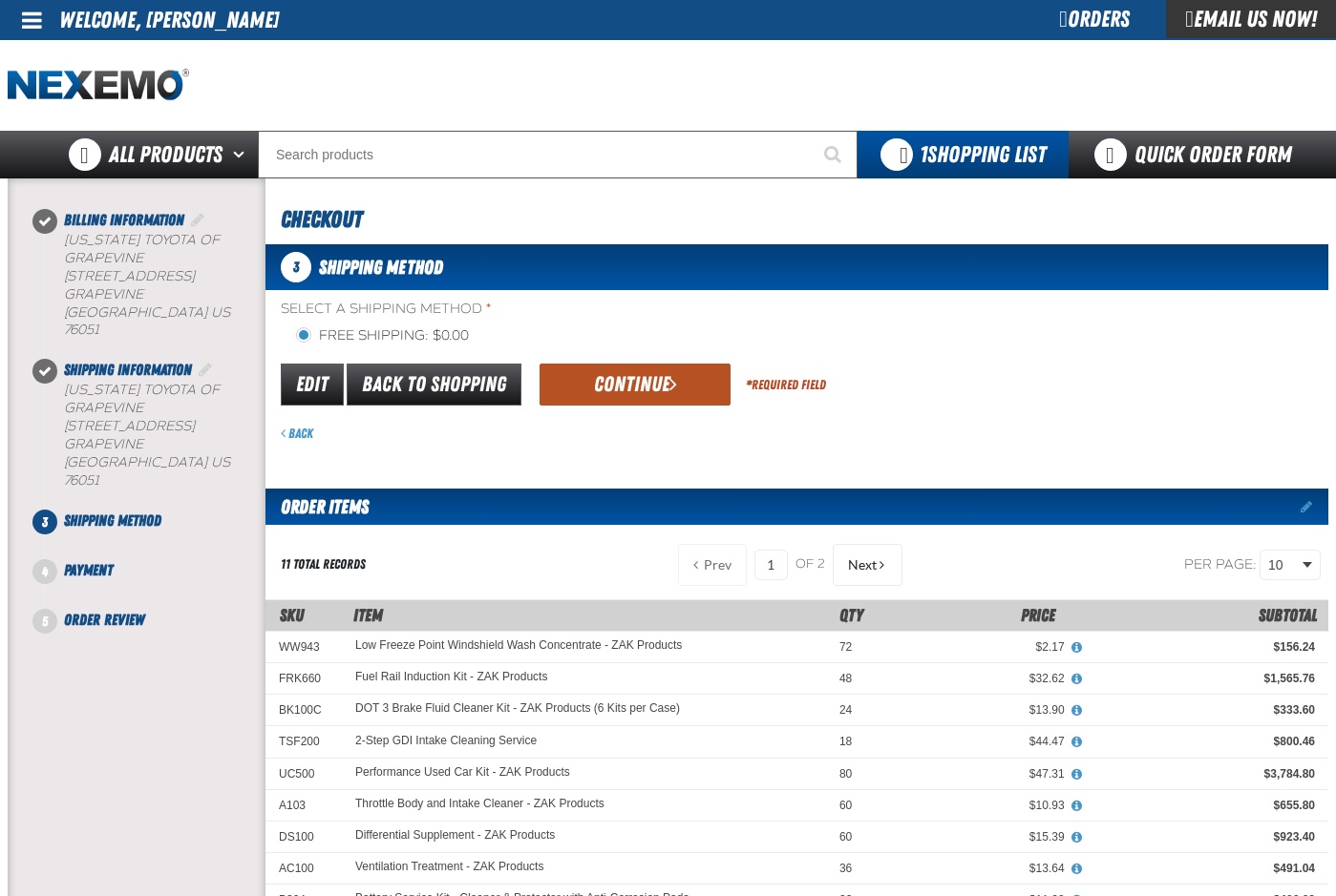
click at [696, 403] on button "Continue" at bounding box center [635, 384] width 191 height 42
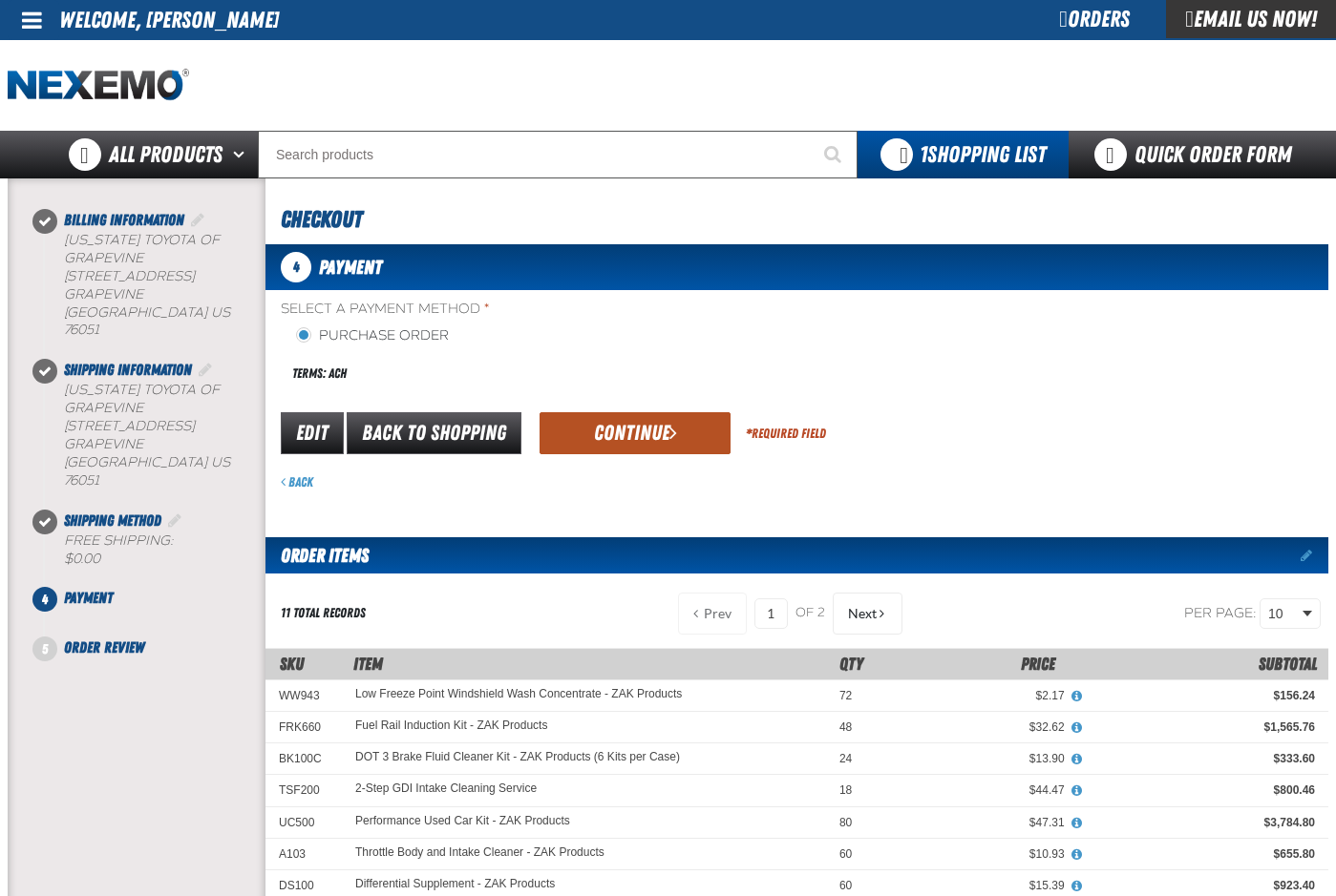
click at [679, 435] on button "Continue" at bounding box center [635, 433] width 191 height 42
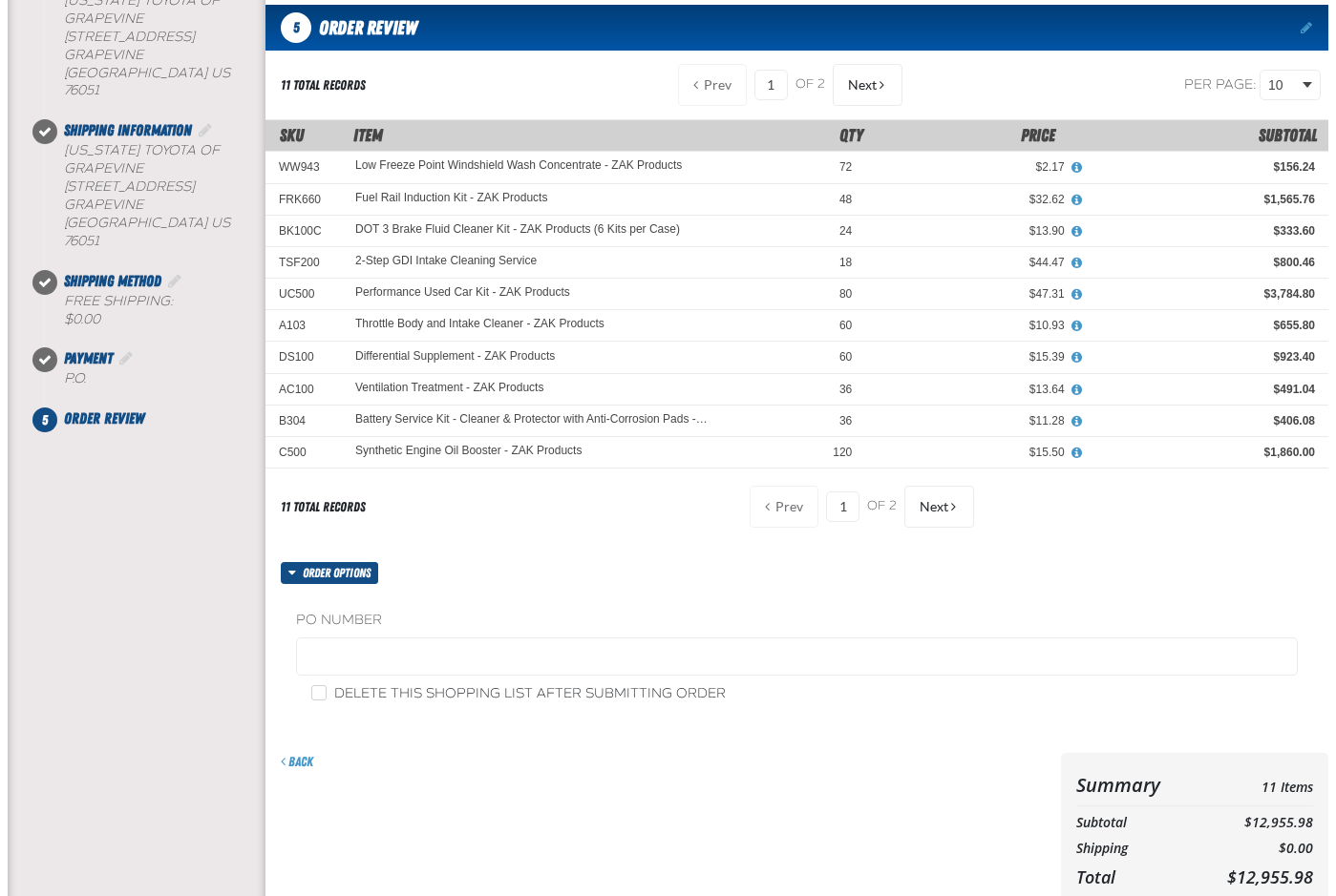
scroll to position [573, 0]
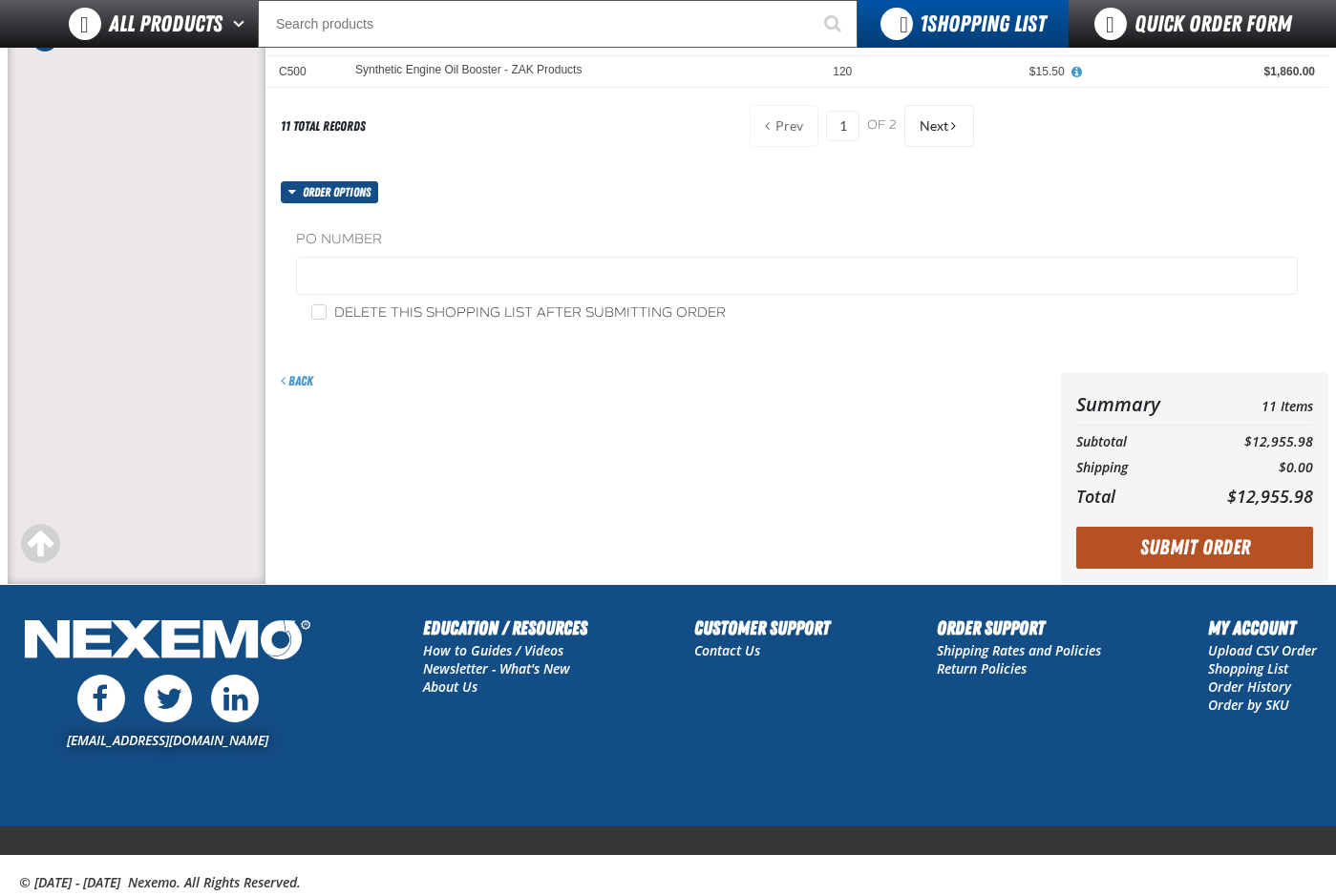
click at [1221, 549] on button "Submit Order" at bounding box center [1194, 548] width 236 height 42
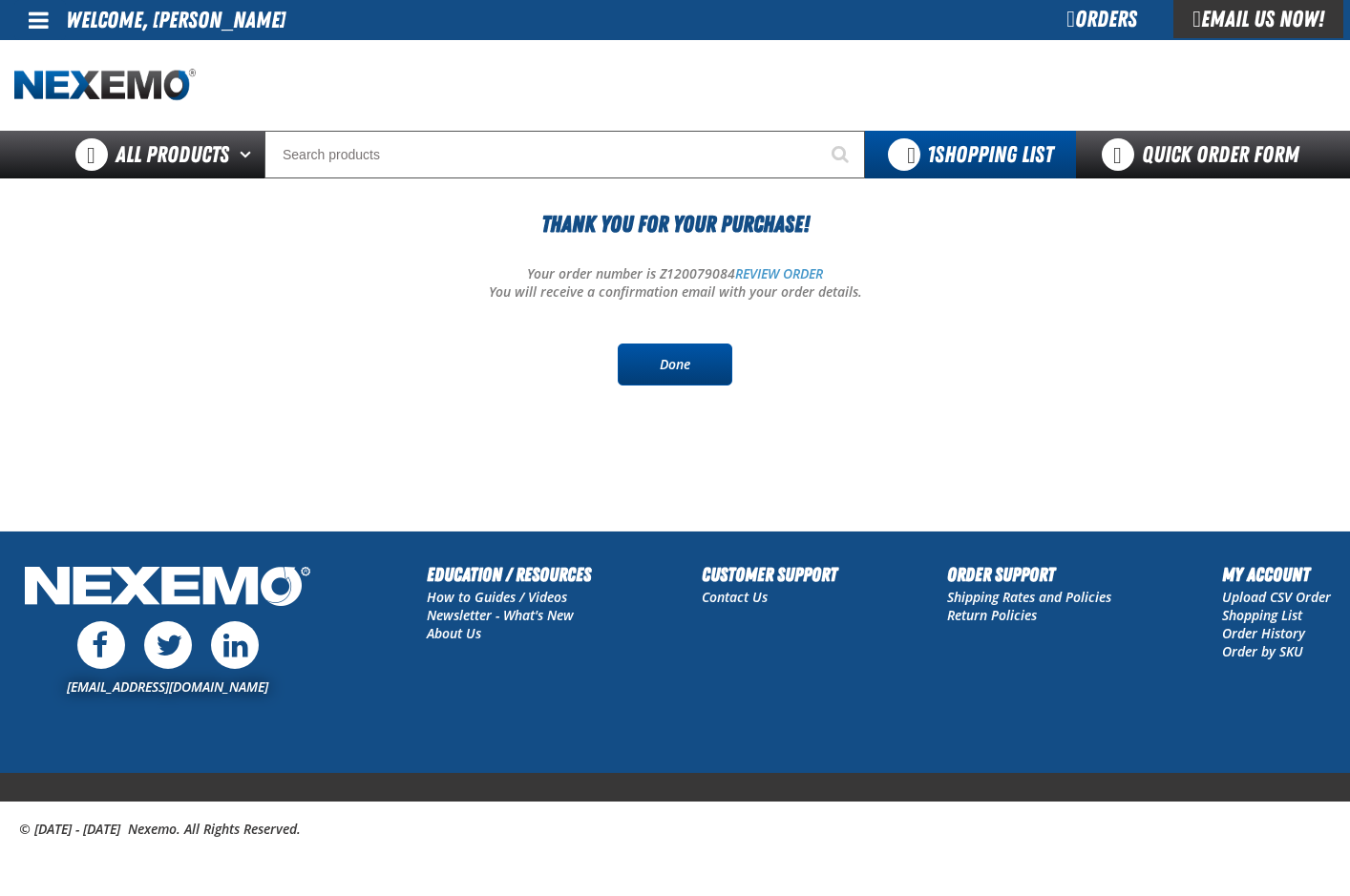
click at [702, 358] on link "Done" at bounding box center [675, 365] width 114 height 42
